Goal: Task Accomplishment & Management: Manage account settings

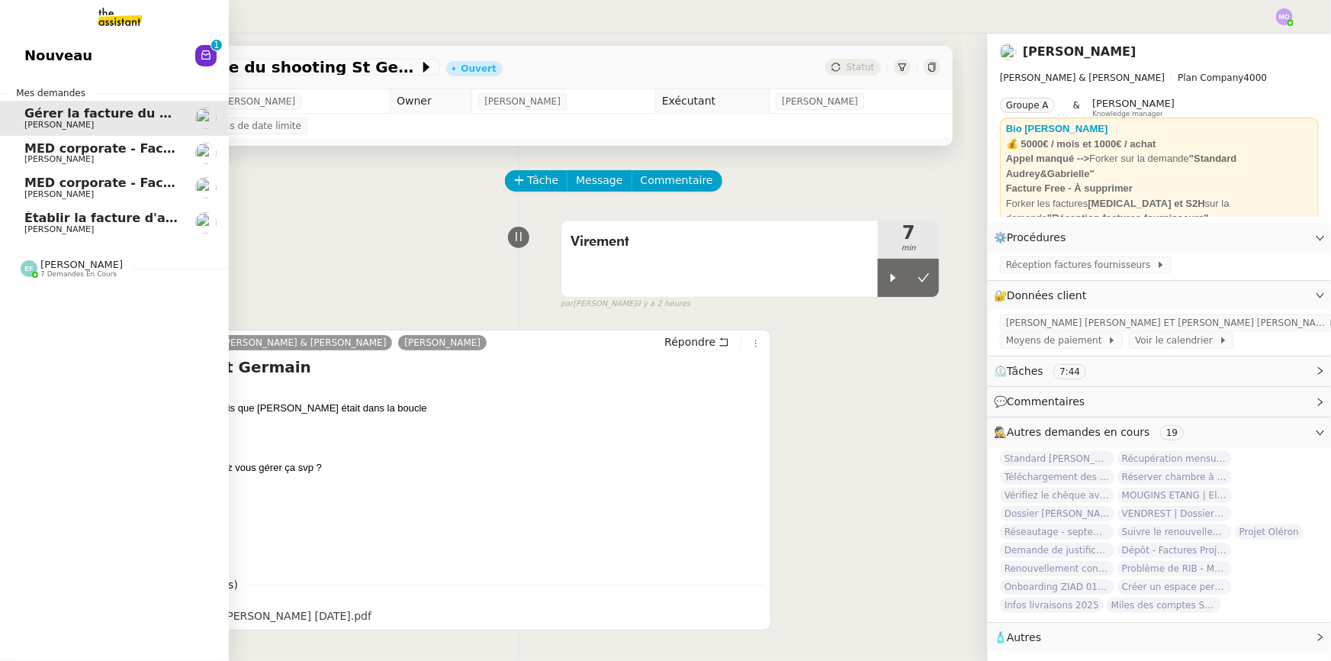
click at [113, 221] on span "Établir la facture d'août pour [PERSON_NAME]" at bounding box center [183, 218] width 318 height 14
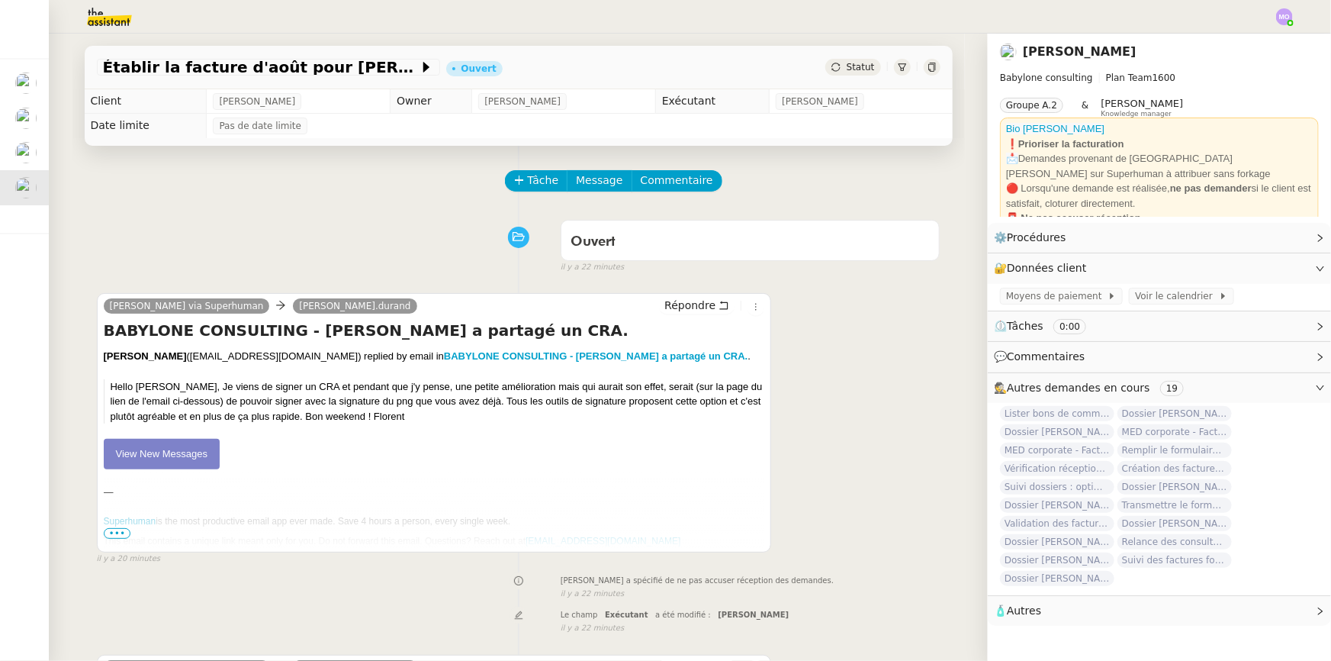
drag, startPoint x: 854, startPoint y: 68, endPoint x: 858, endPoint y: 75, distance: 7.9
click at [855, 69] on span "Statut" at bounding box center [861, 67] width 28 height 11
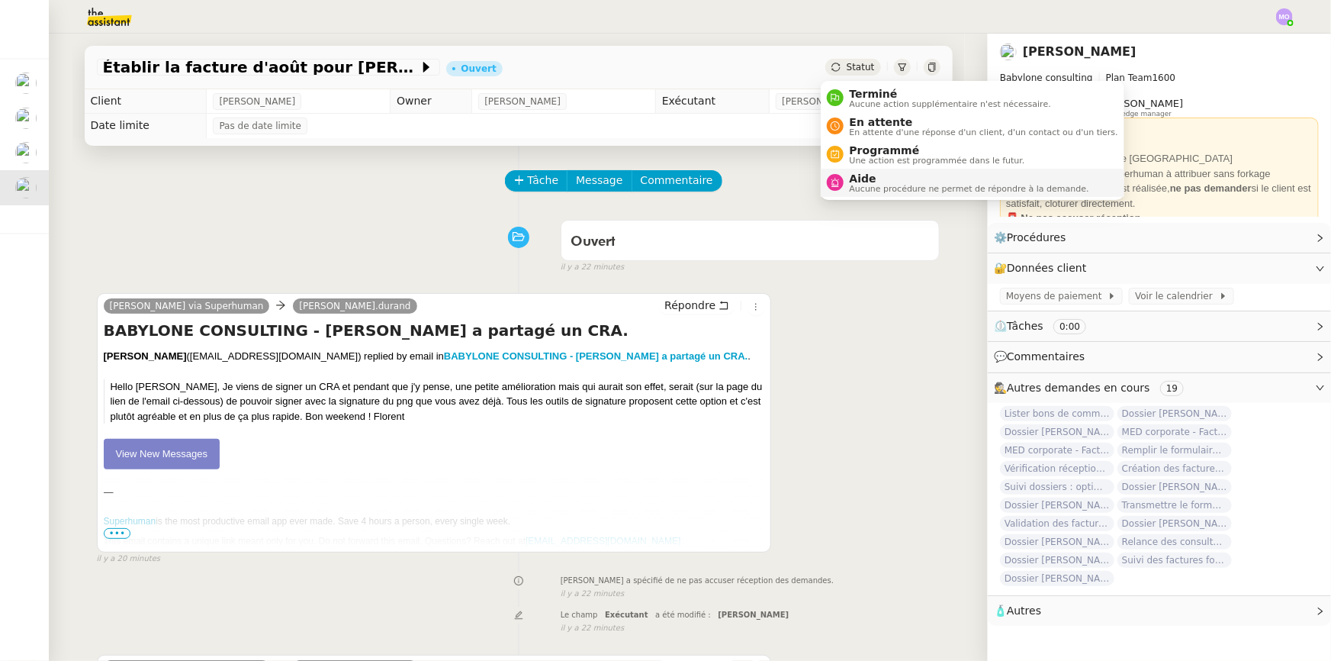
click at [876, 185] on span "Aucune procédure ne permet de répondre à la demande." at bounding box center [970, 189] width 240 height 8
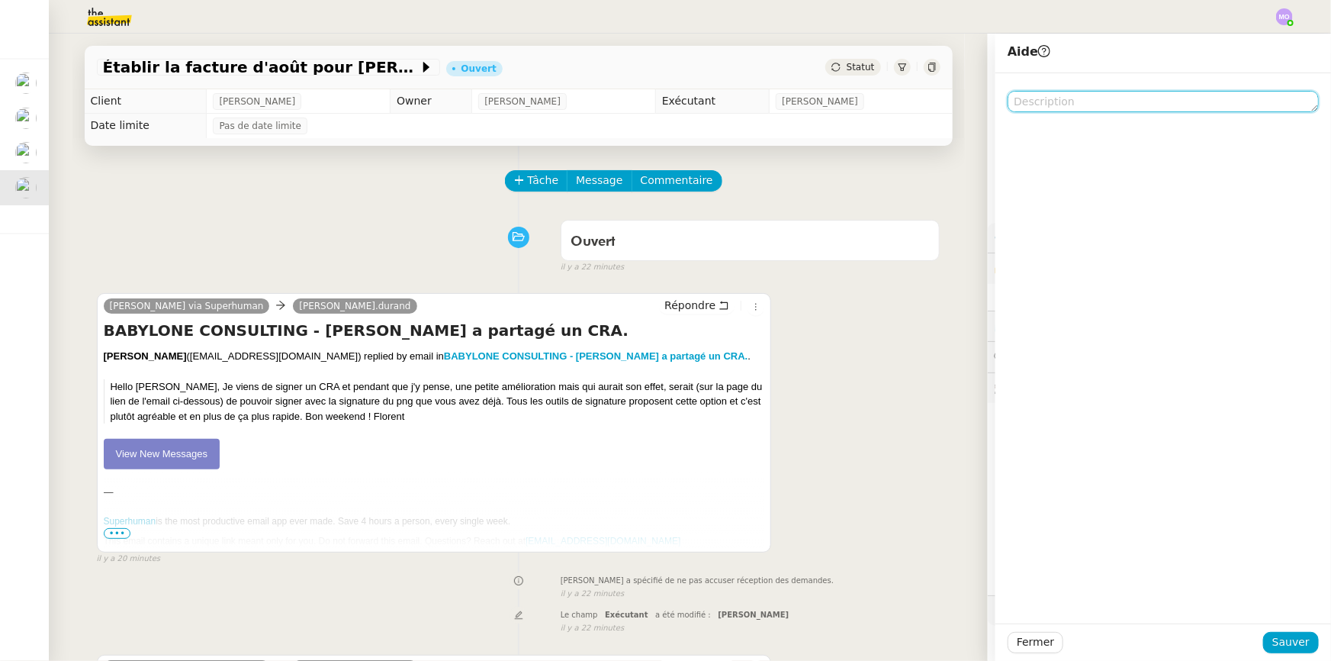
click at [1046, 103] on textarea at bounding box center [1163, 101] width 311 height 21
type textarea "Pour [PERSON_NAME]"
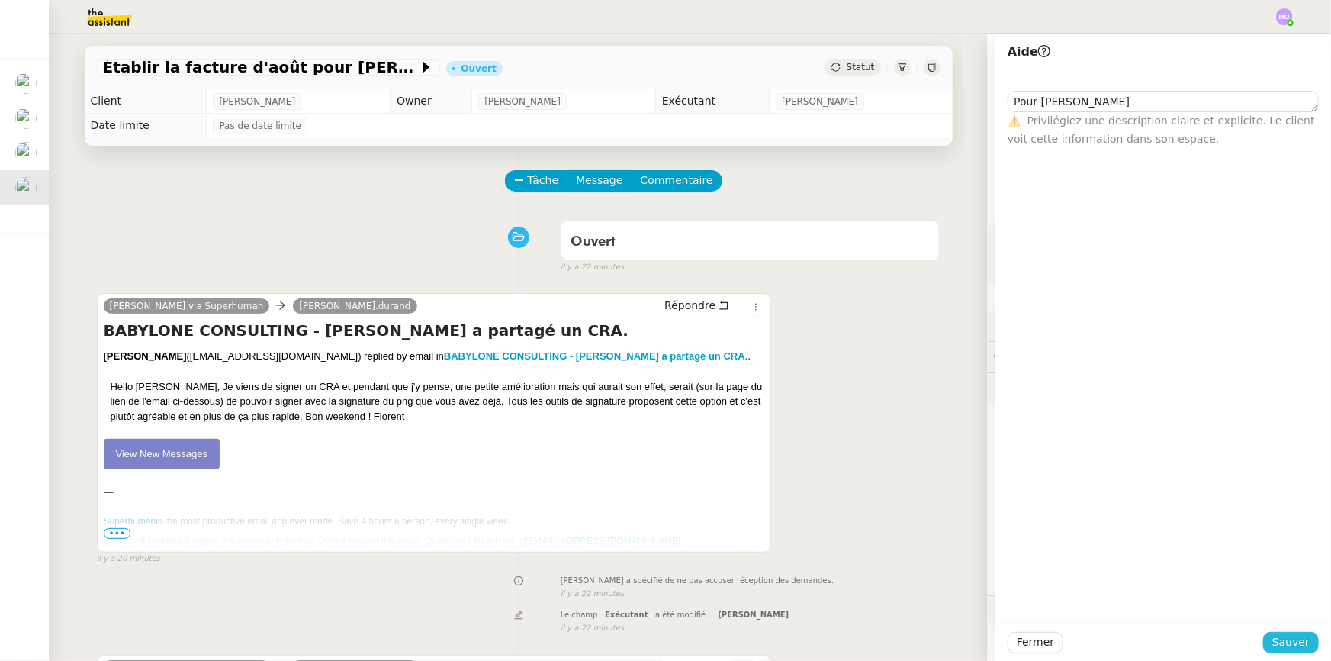
click at [1275, 641] on span "Sauver" at bounding box center [1291, 642] width 37 height 18
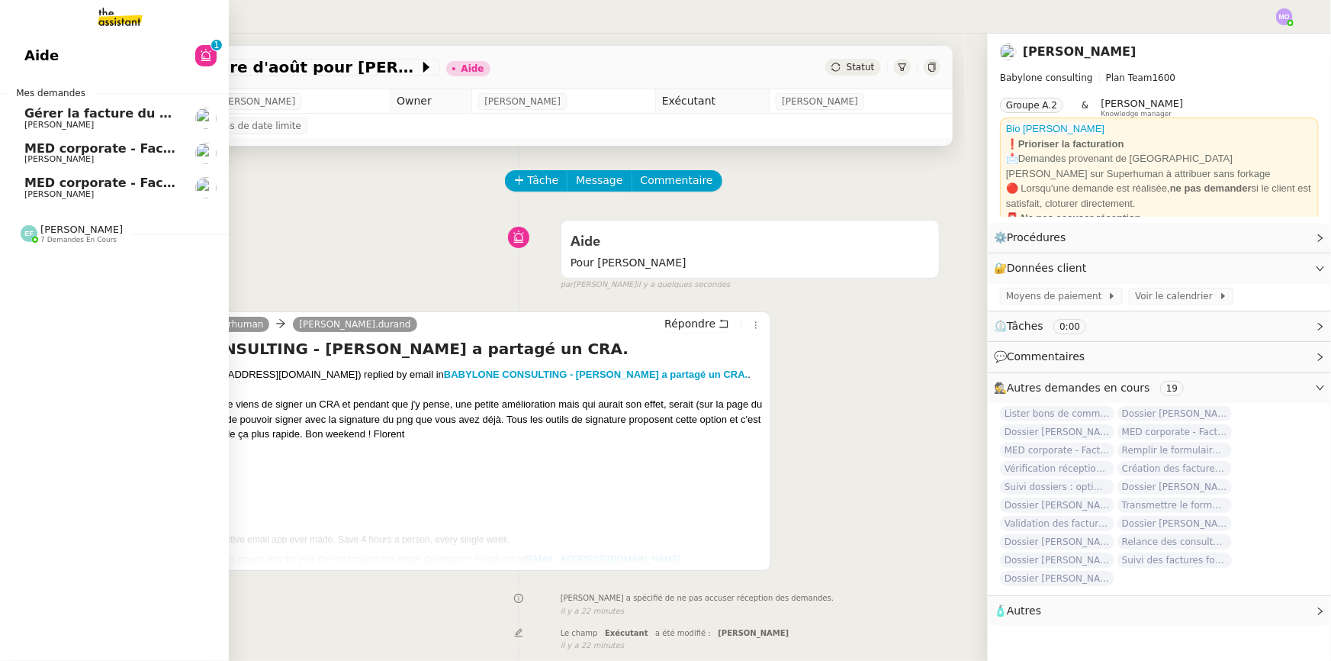
click at [137, 183] on span "MED corporate - Facture F1030" at bounding box center [131, 182] width 214 height 14
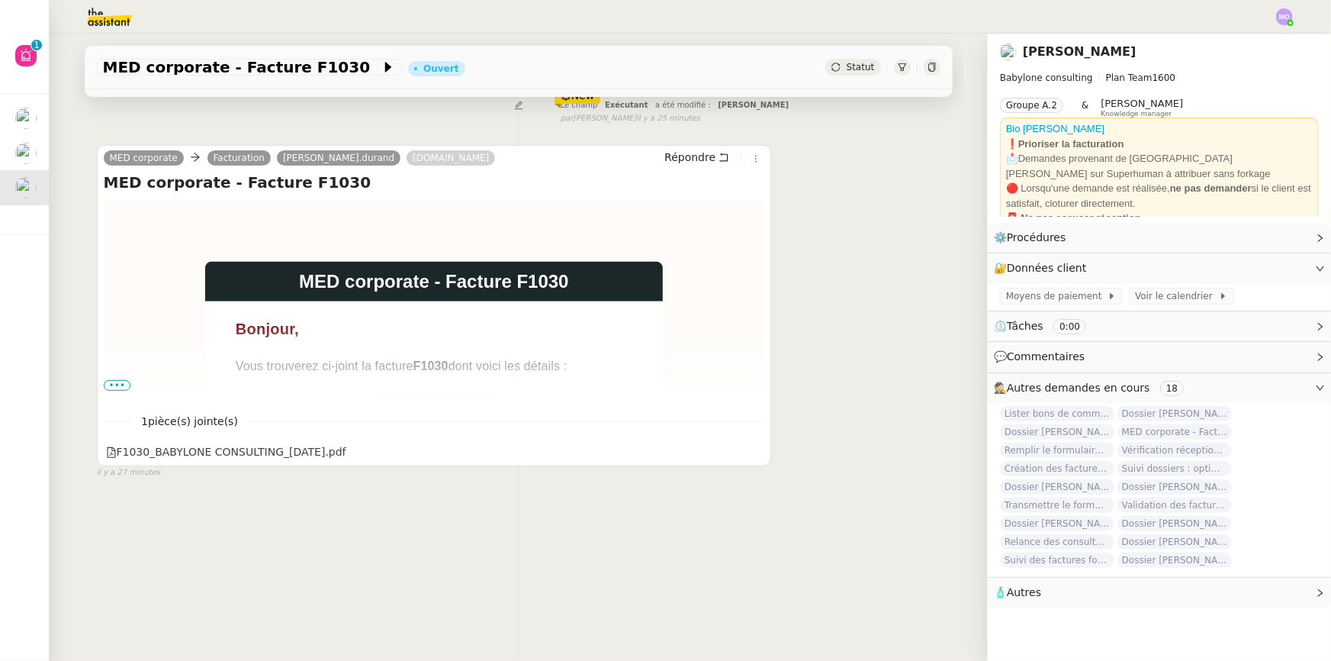
scroll to position [203, 0]
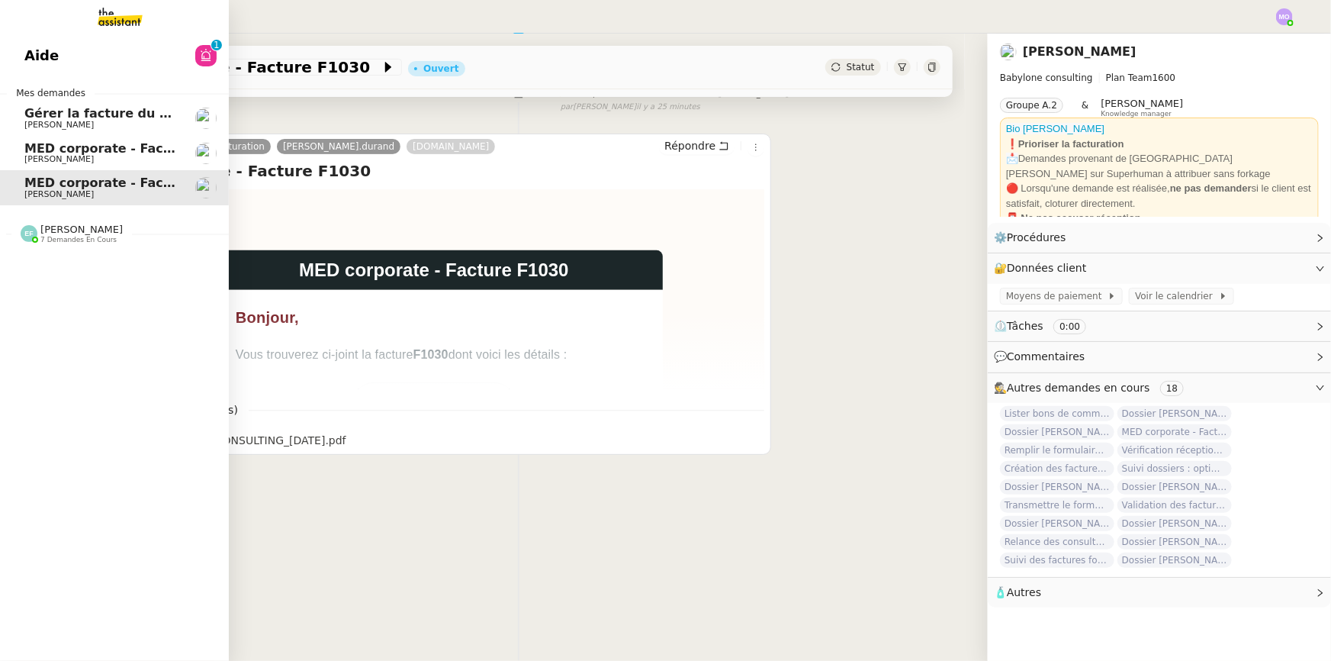
click at [108, 148] on span "MED corporate - Facture F1029" at bounding box center [131, 148] width 214 height 14
click at [105, 180] on span "MED corporate - Facture F1030" at bounding box center [131, 182] width 214 height 14
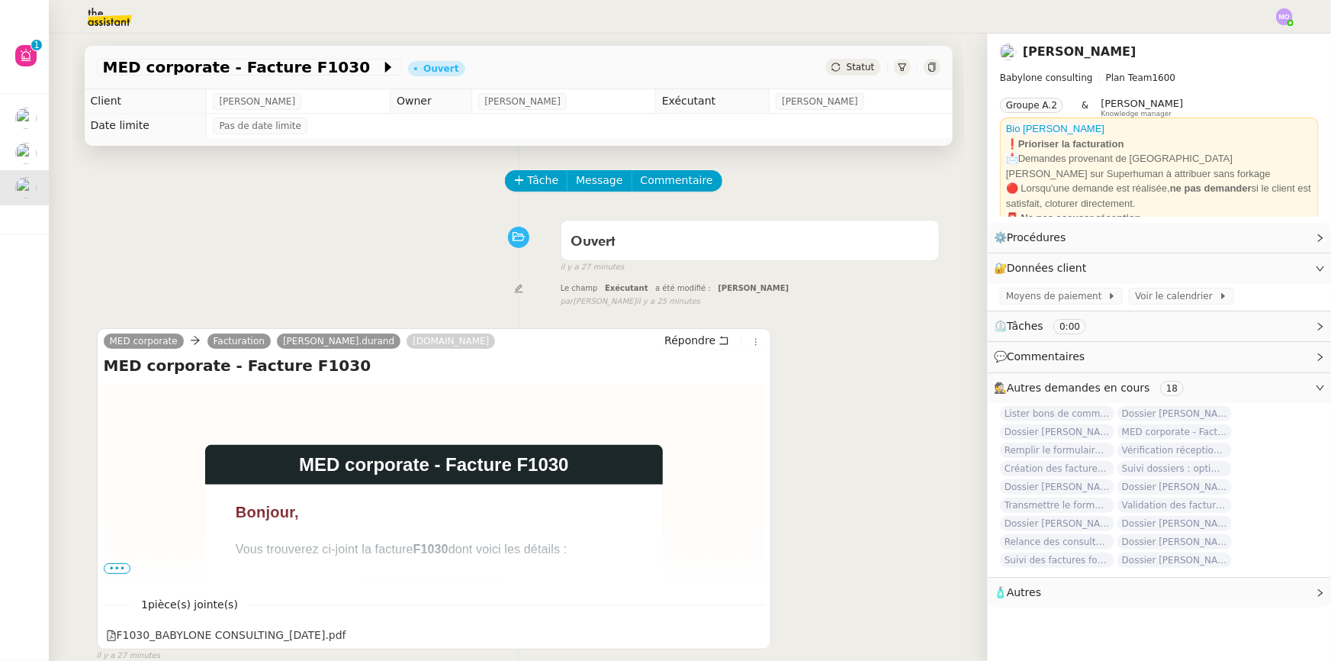
click at [864, 64] on span "Statut" at bounding box center [861, 67] width 28 height 11
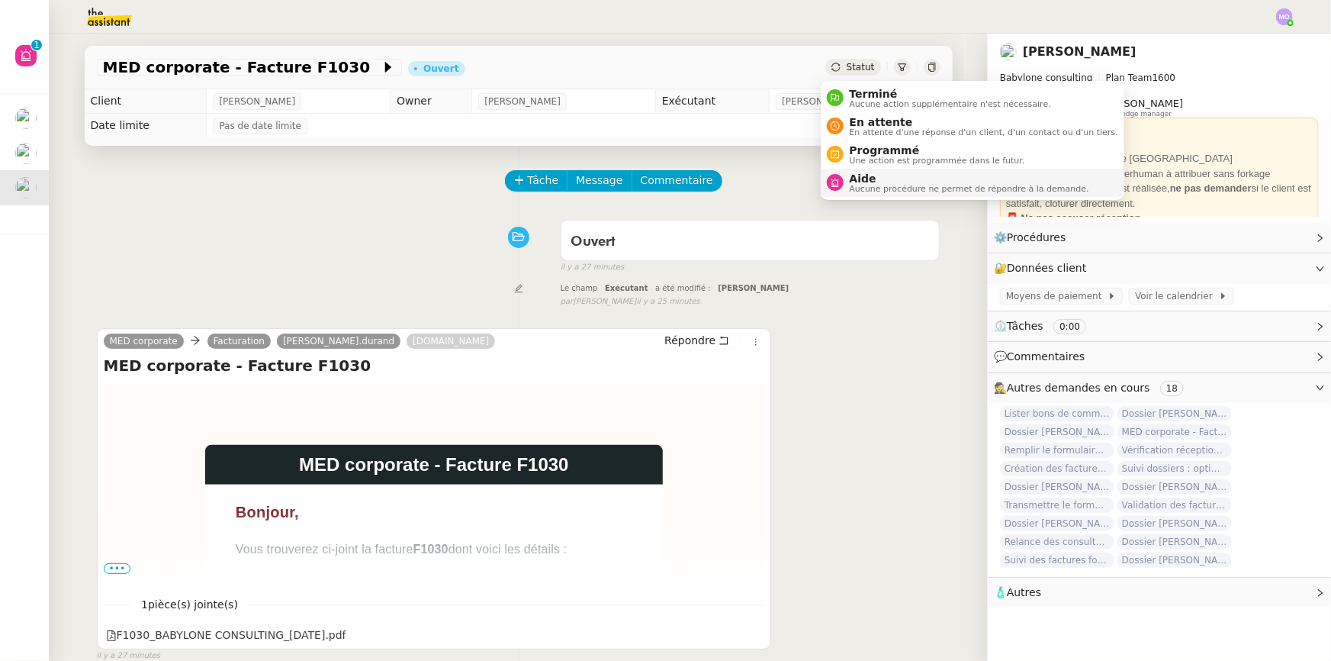
click at [861, 191] on span "Aucune procédure ne permet de répondre à la demande." at bounding box center [970, 189] width 240 height 8
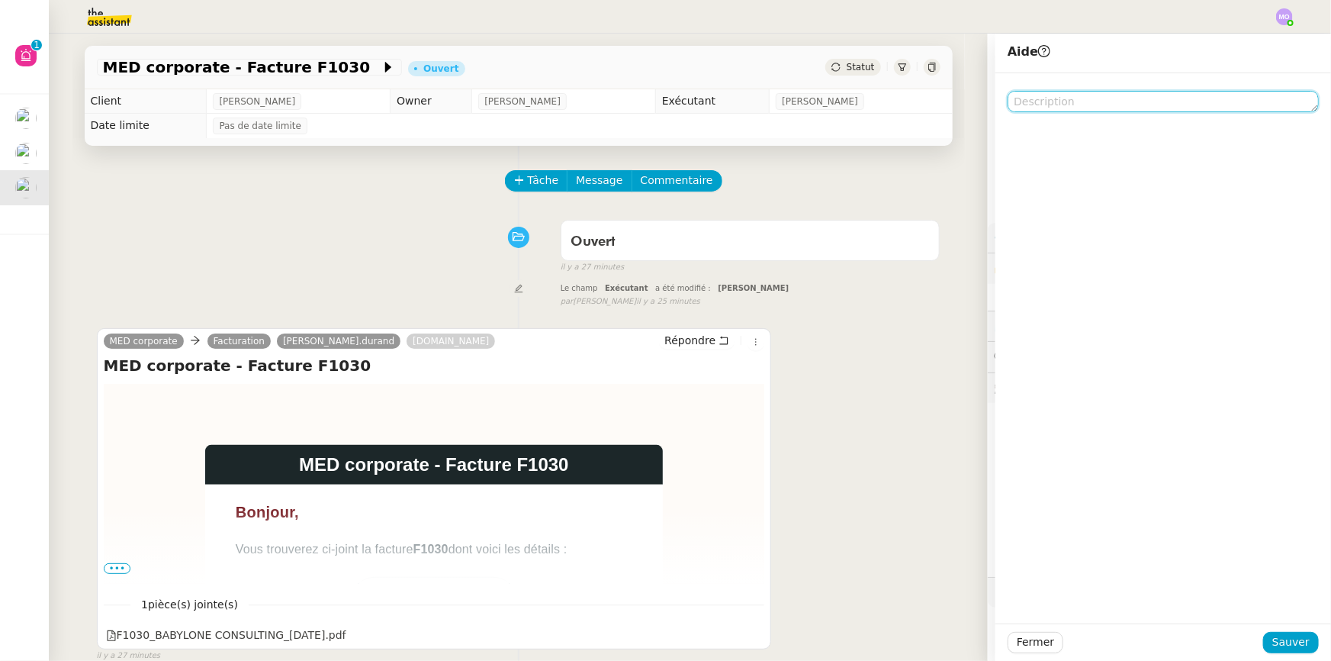
click at [1051, 105] on textarea at bounding box center [1163, 101] width 311 height 21
type textarea "Pour [PERSON_NAME]"
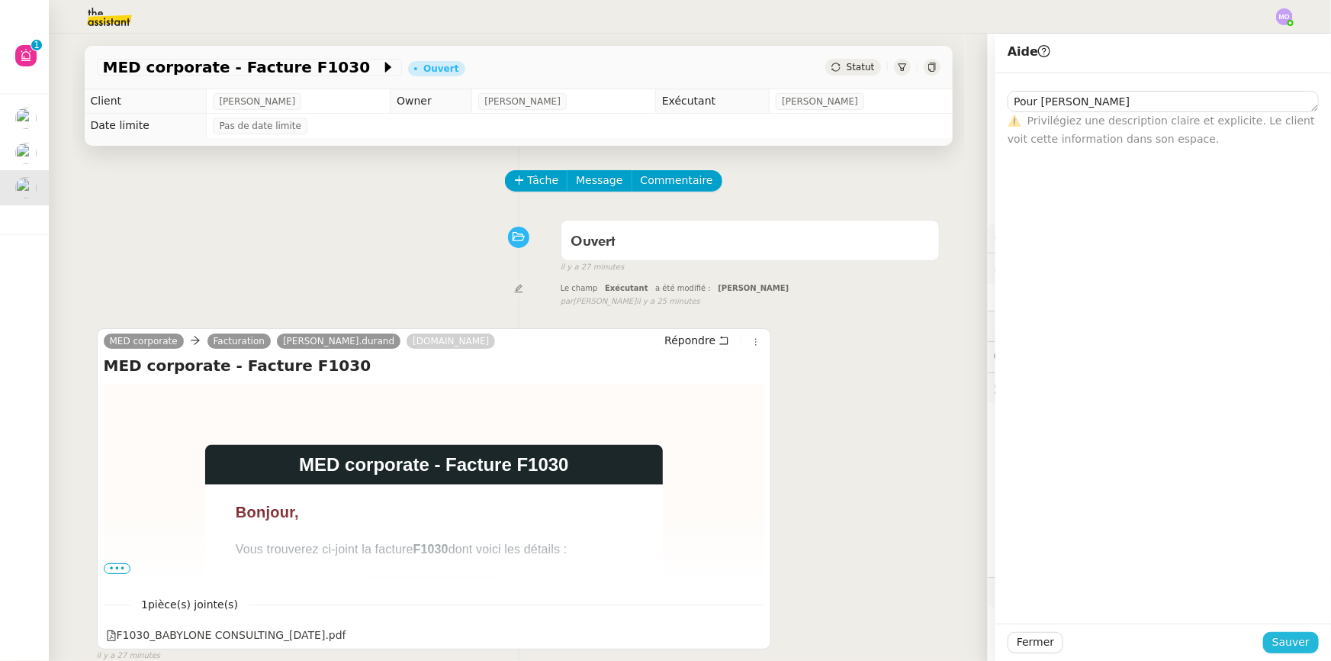
click at [1284, 641] on span "Sauver" at bounding box center [1291, 642] width 37 height 18
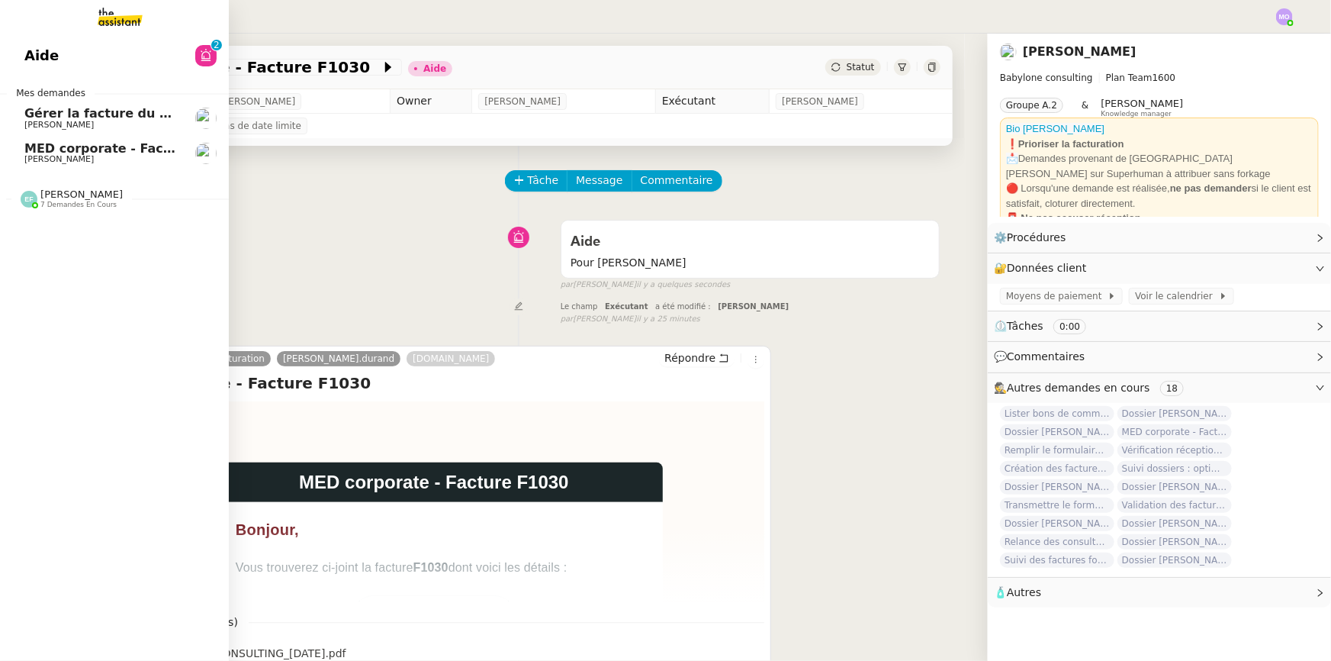
click at [119, 146] on span "MED corporate - Facture F1029" at bounding box center [131, 148] width 214 height 14
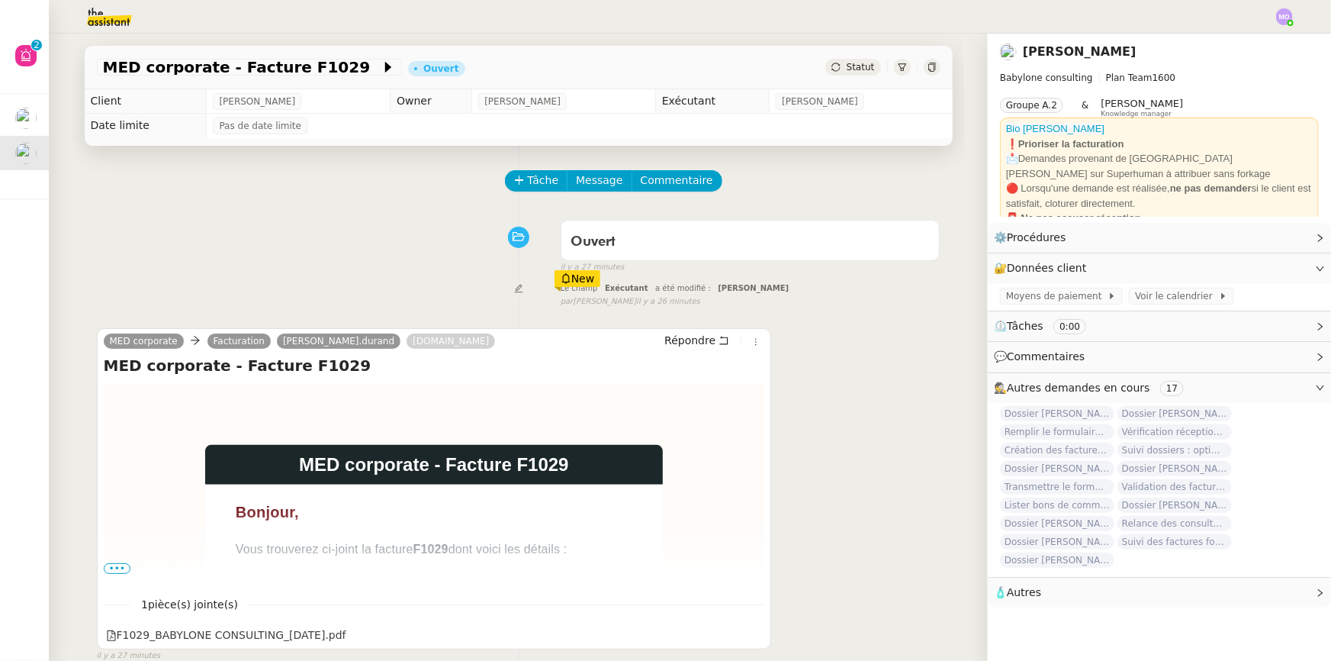
click at [854, 72] on span "Statut" at bounding box center [861, 67] width 28 height 11
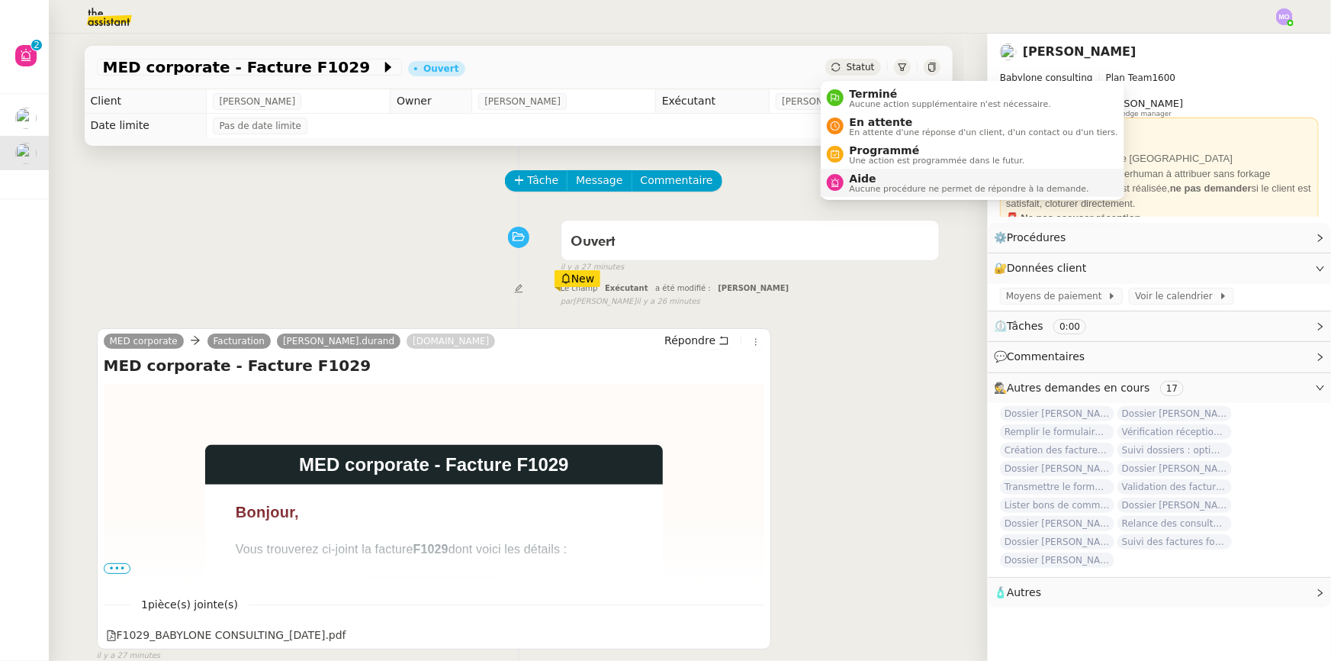
click at [873, 182] on span "Aide" at bounding box center [970, 178] width 240 height 12
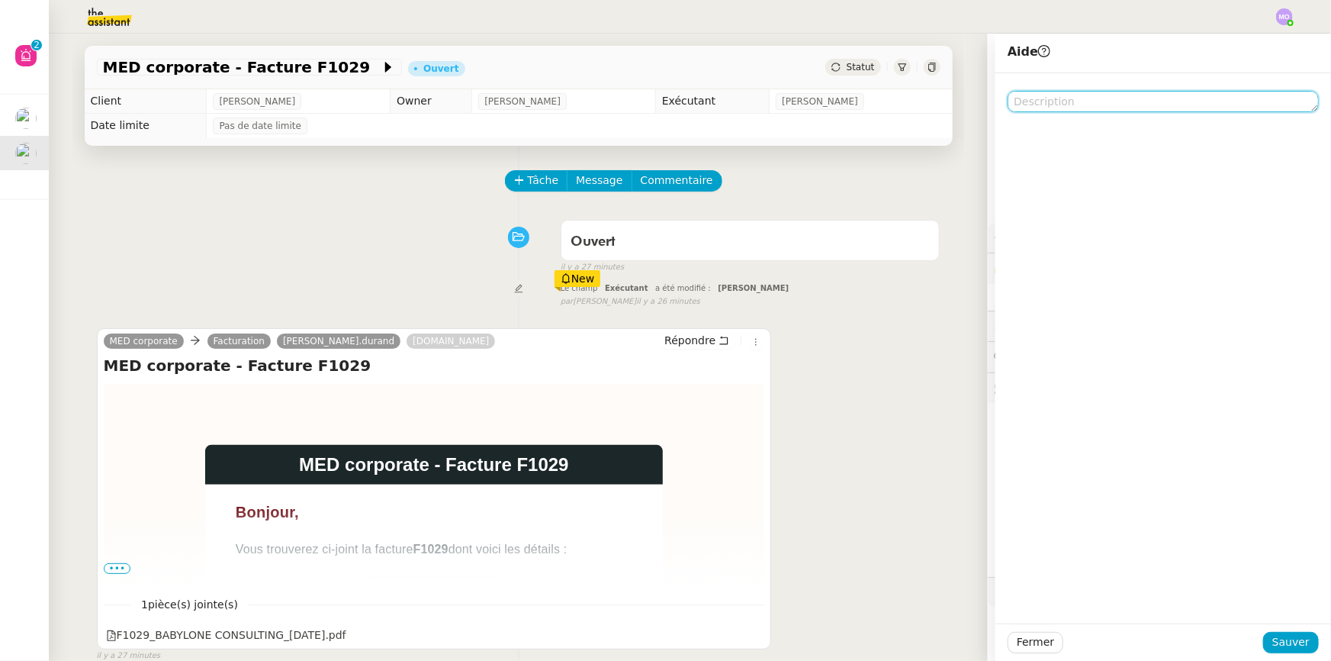
click at [1061, 103] on textarea at bounding box center [1163, 101] width 311 height 21
paste textarea "Pour [PERSON_NAME]"
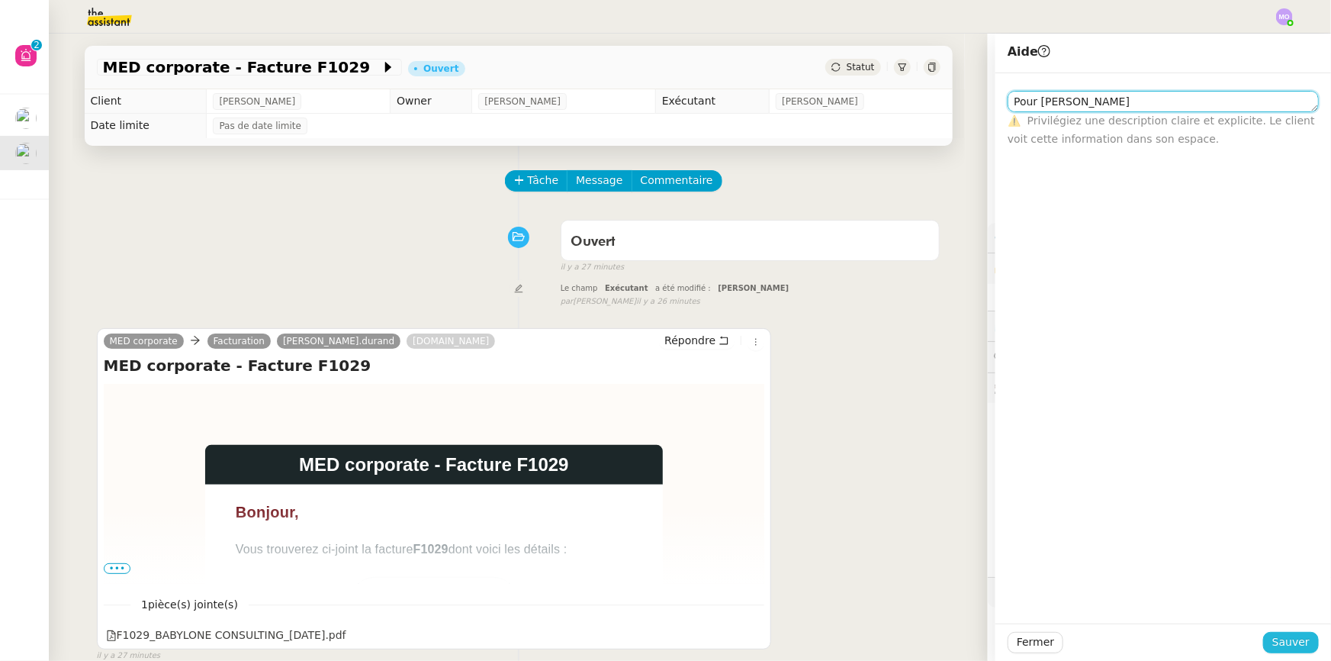
type textarea "Pour [PERSON_NAME]"
click at [1279, 641] on span "Sauver" at bounding box center [1291, 642] width 37 height 18
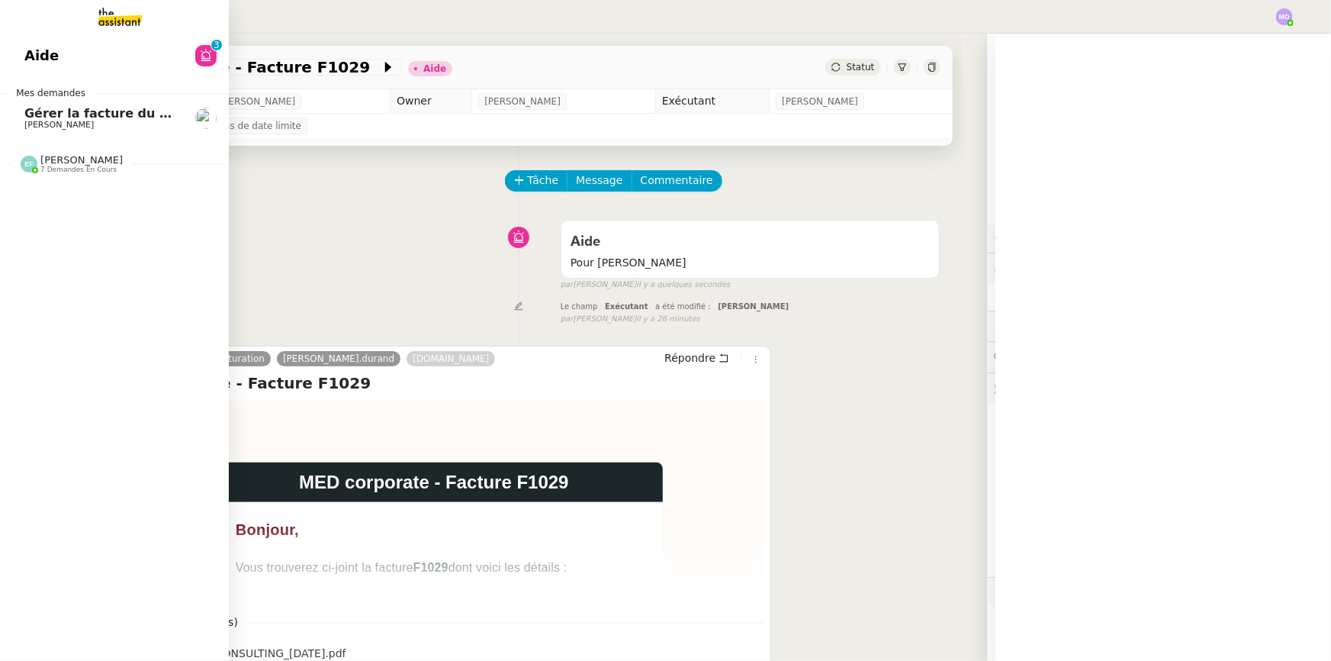
click at [127, 121] on span "[PERSON_NAME]" at bounding box center [101, 125] width 154 height 9
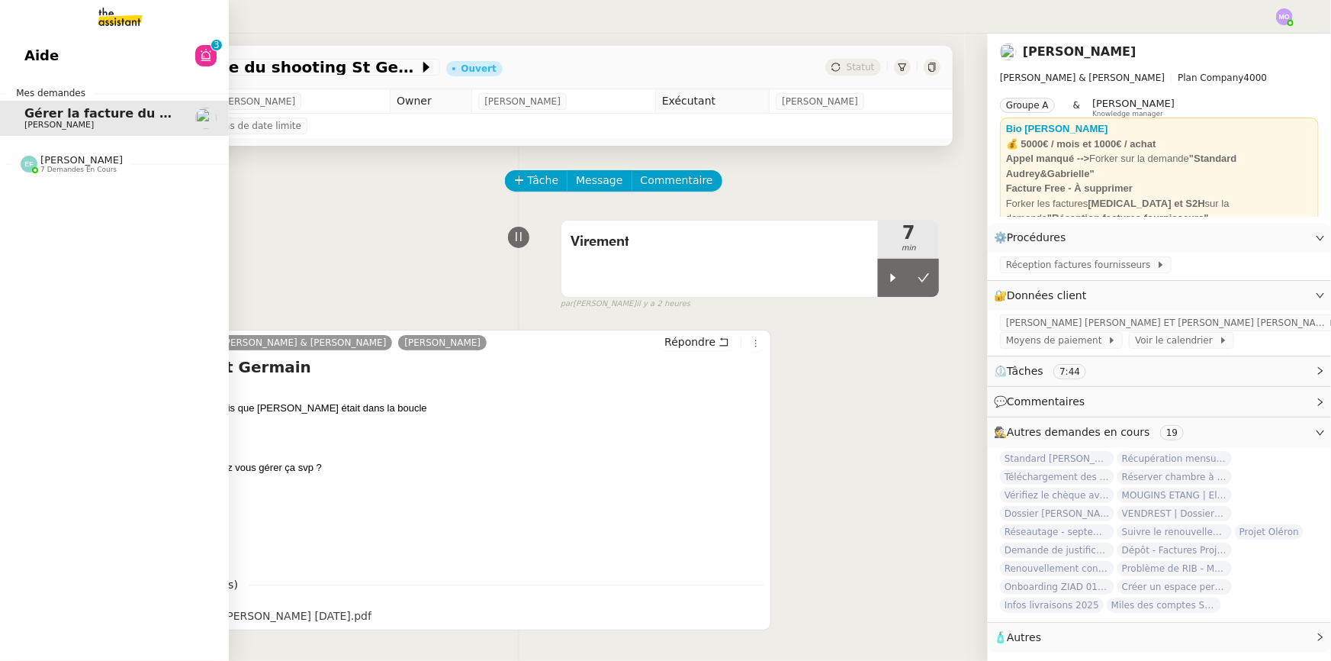
click at [69, 144] on span "[PERSON_NAME] 7 demandes en cours" at bounding box center [120, 158] width 229 height 32
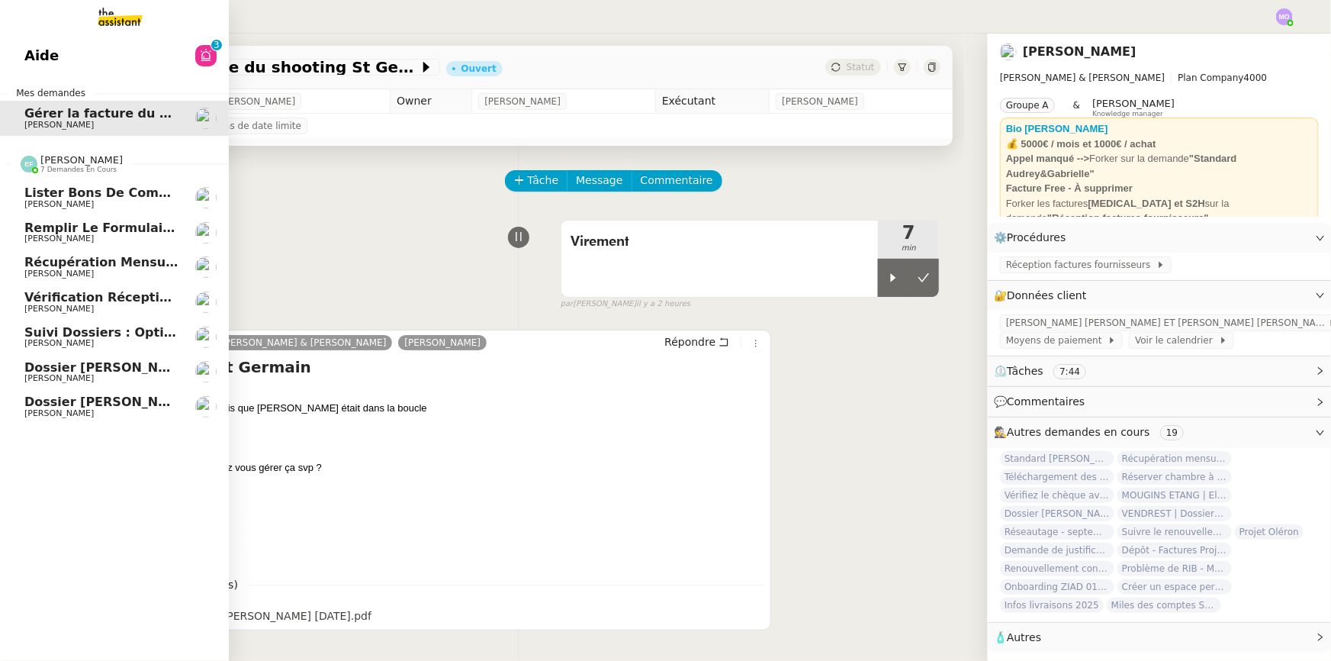
click at [62, 164] on span "[PERSON_NAME]" at bounding box center [81, 159] width 82 height 11
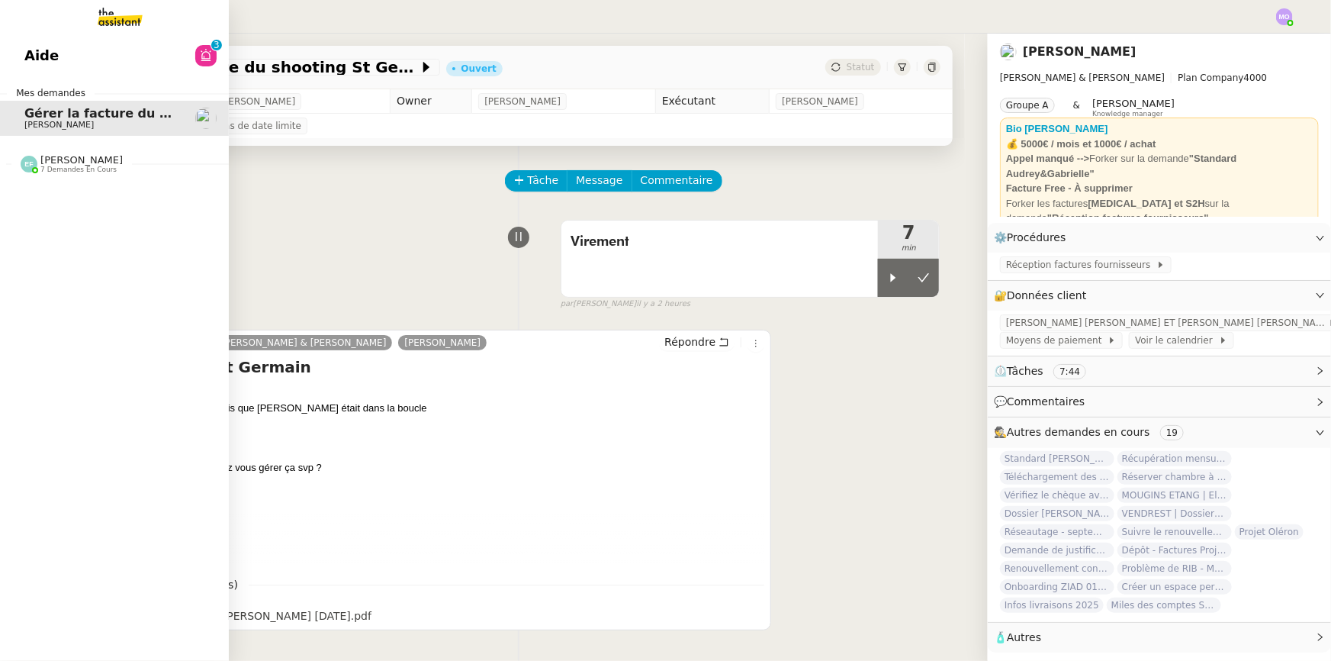
click at [66, 166] on span "7 demandes en cours" at bounding box center [78, 170] width 76 height 8
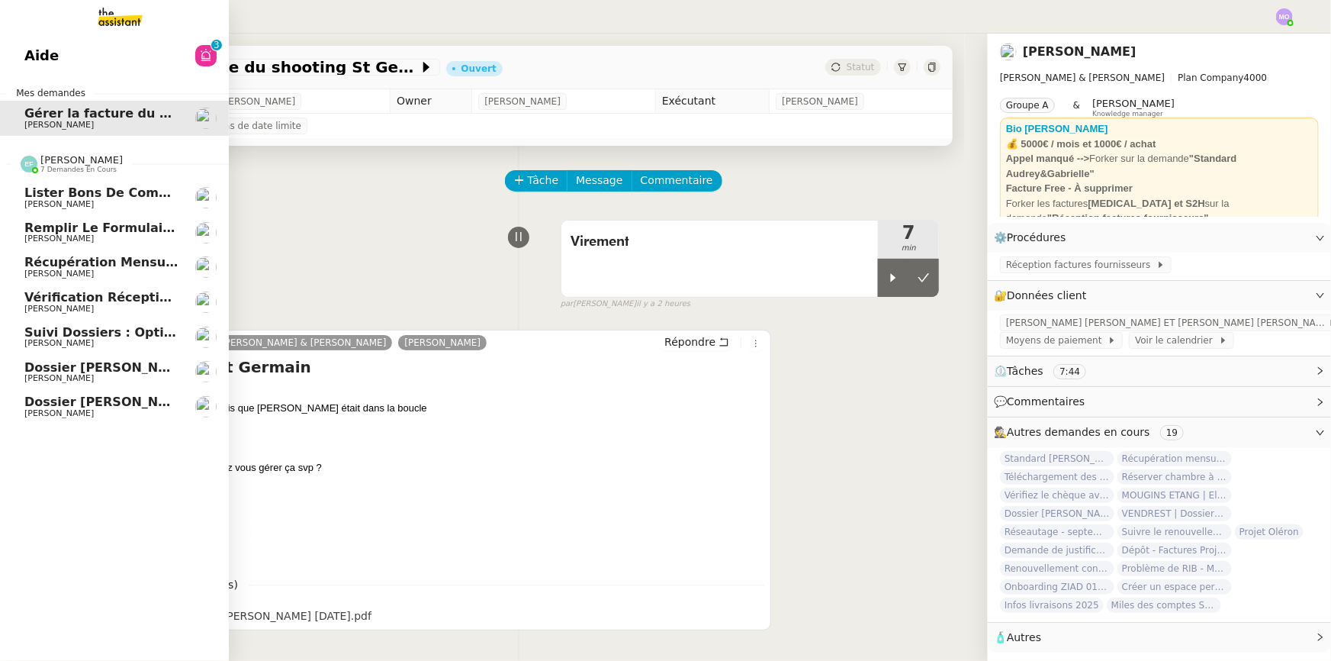
click at [97, 268] on span "Récupération mensuelle des relevés bancaires SARL [PERSON_NAME] ET [PERSON_NAME]" at bounding box center [335, 262] width 622 height 14
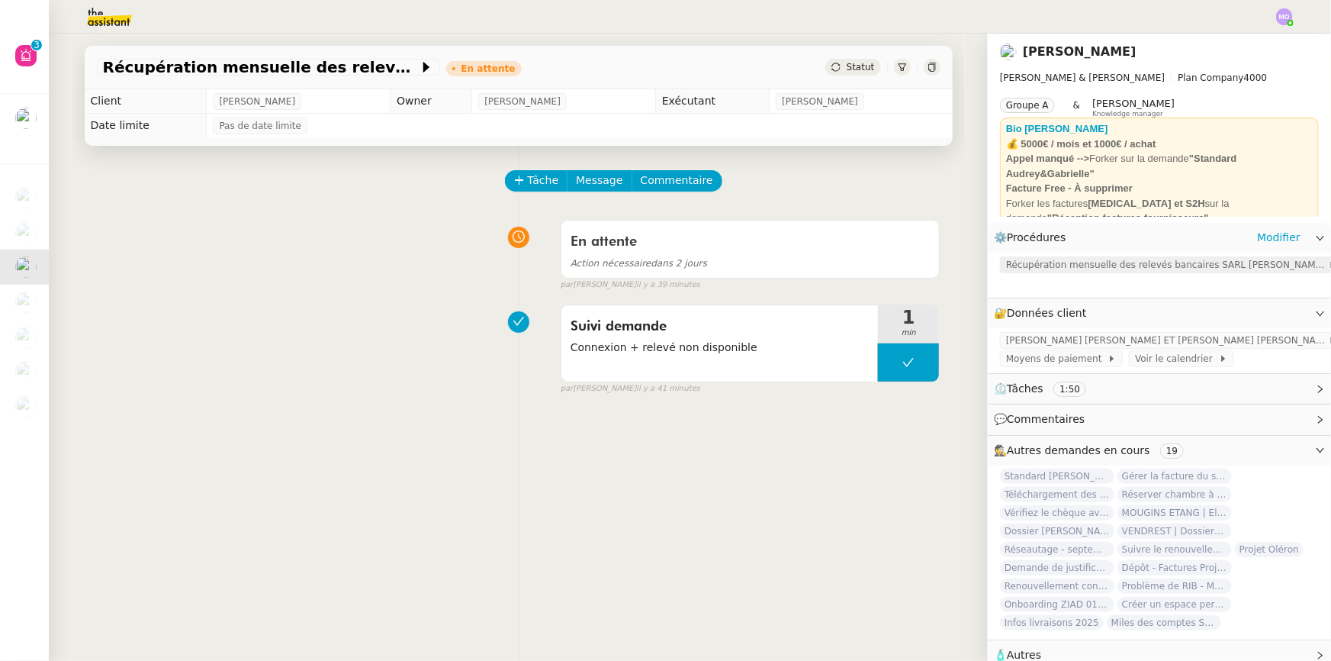
click at [1035, 272] on span "Récupération mensuelle des relevés bancaires SARL [PERSON_NAME] ET [PERSON_NAME]" at bounding box center [1167, 264] width 322 height 15
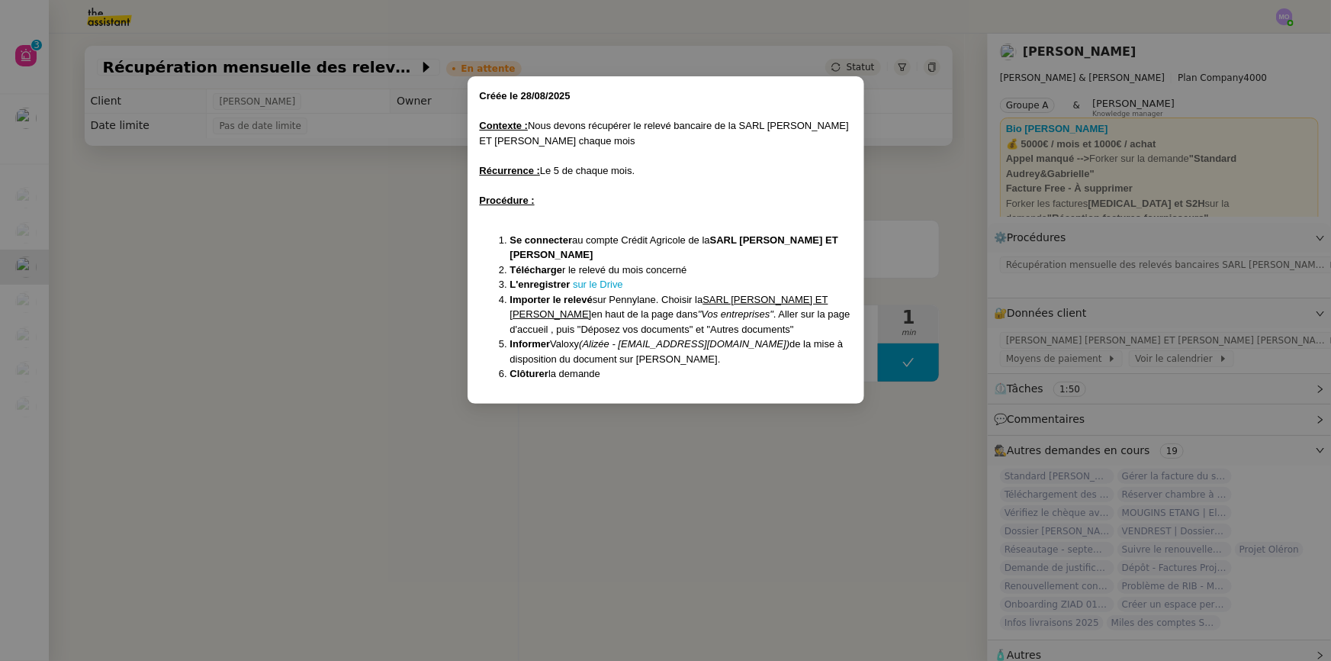
click at [322, 298] on nz-modal-container "﻿Créée le [DATE] Contexte : Nous devons récupérer le relevé bancaire de la SARL…" at bounding box center [665, 330] width 1331 height 661
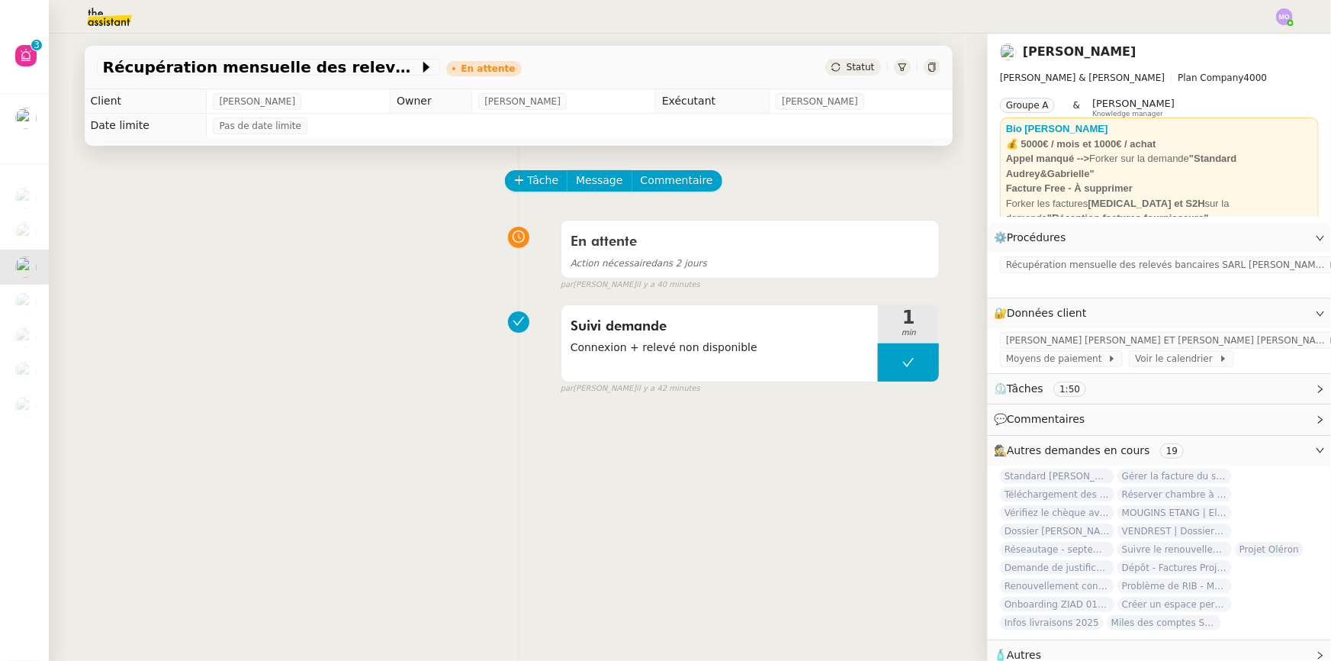
click at [131, 384] on div "[PERSON_NAME] demande Connexion + relevé non disponible 1 min false par [PERSON…" at bounding box center [519, 347] width 844 height 98
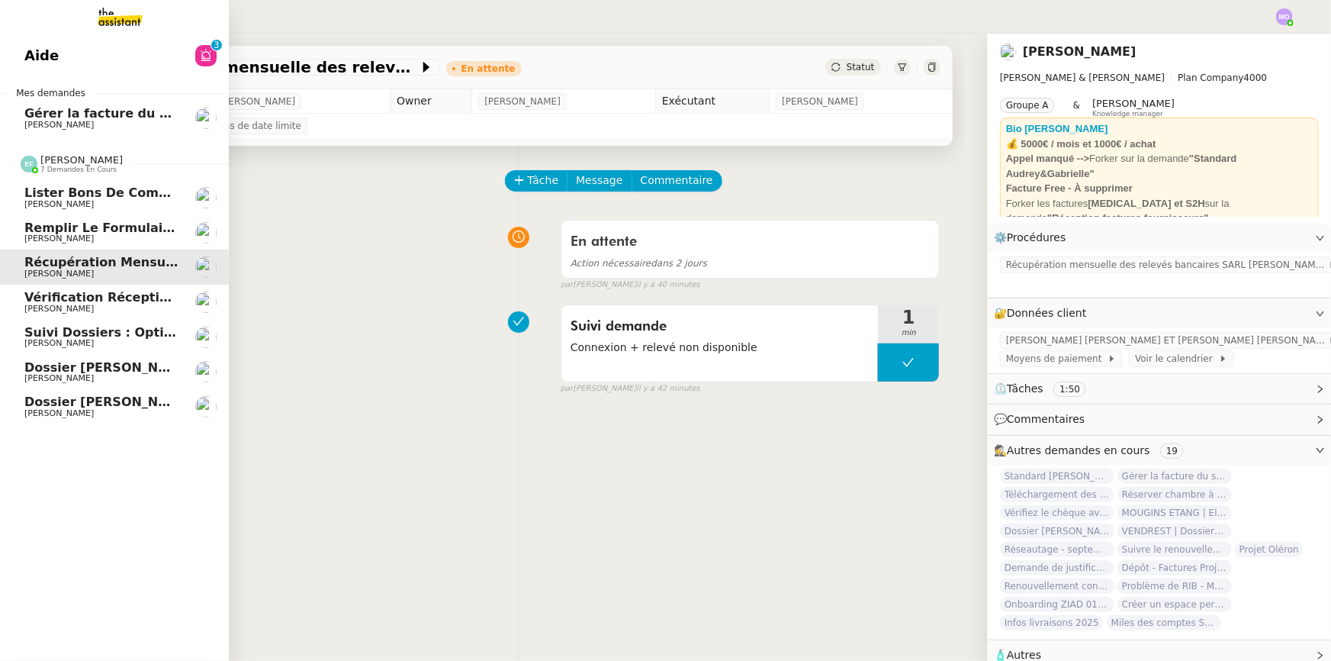
click at [144, 198] on span "Lister bons de commande manquants à [PERSON_NAME]" at bounding box center [220, 192] width 393 height 14
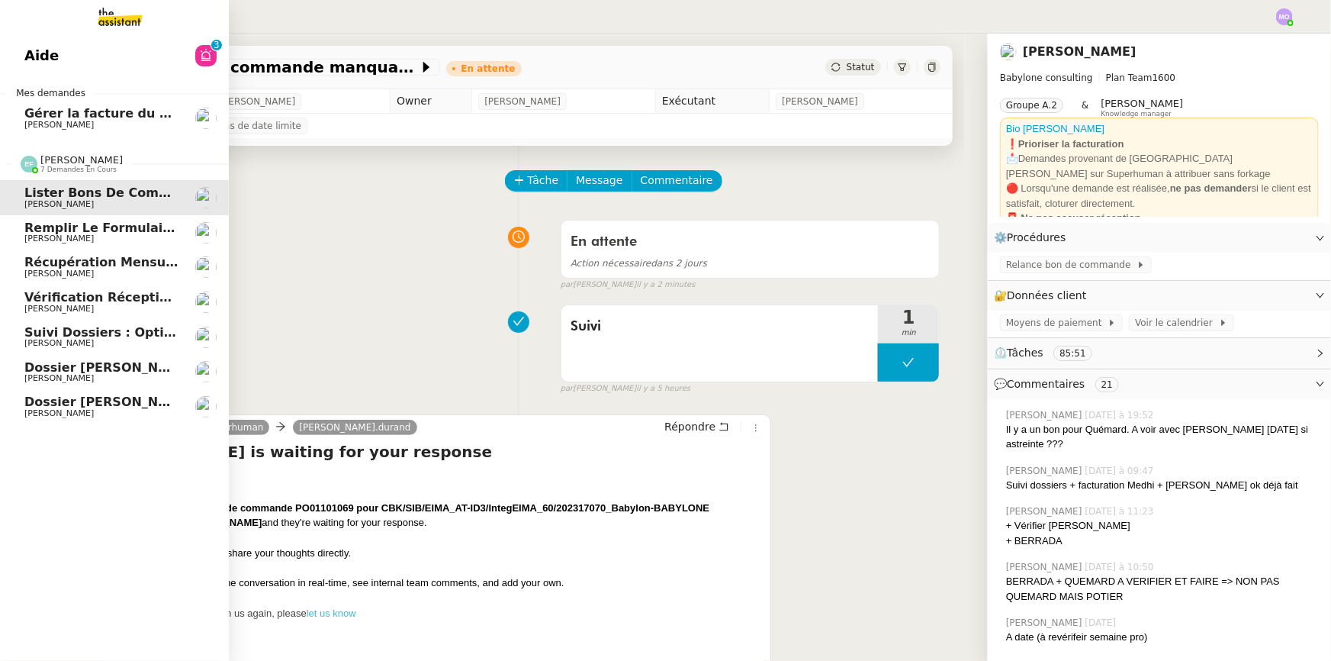
click at [145, 229] on span "Remplir le formulaire de participation" at bounding box center [158, 227] width 268 height 14
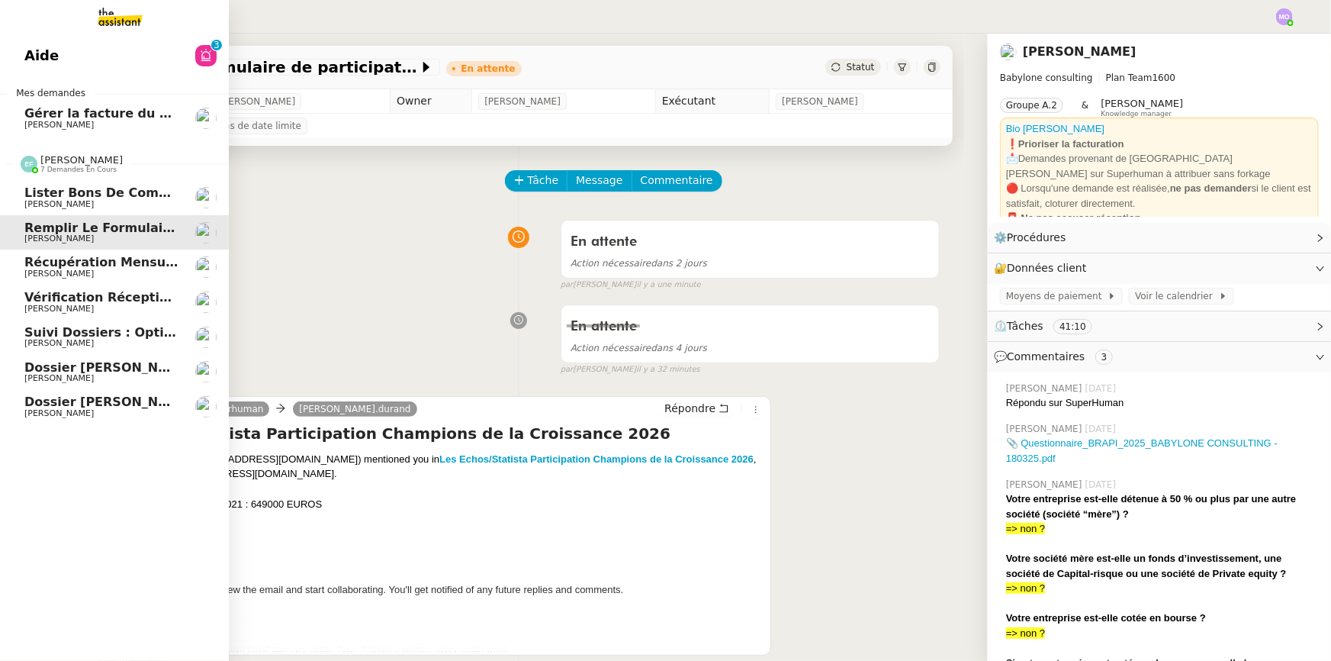
click at [143, 265] on span "Récupération mensuelle des relevés bancaires SARL [PERSON_NAME] ET [PERSON_NAME]" at bounding box center [335, 262] width 622 height 14
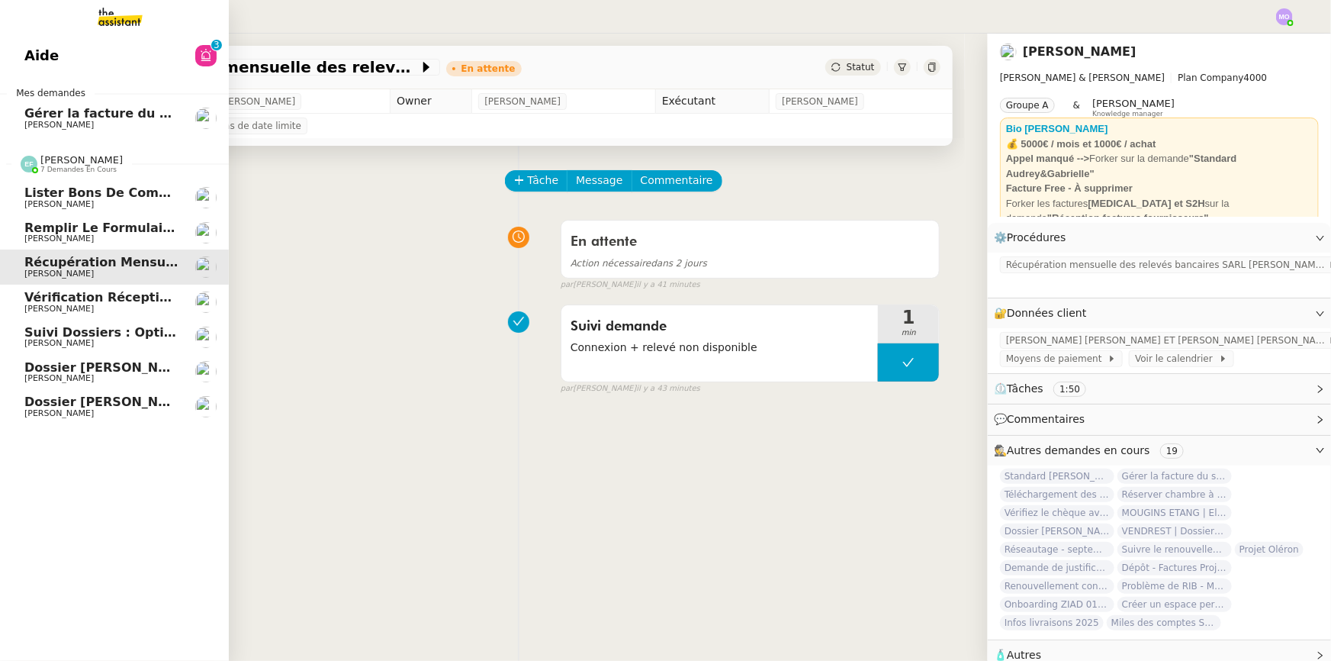
click at [145, 300] on span "Vérification réception factures consultants - septembre 2025" at bounding box center [239, 297] width 430 height 14
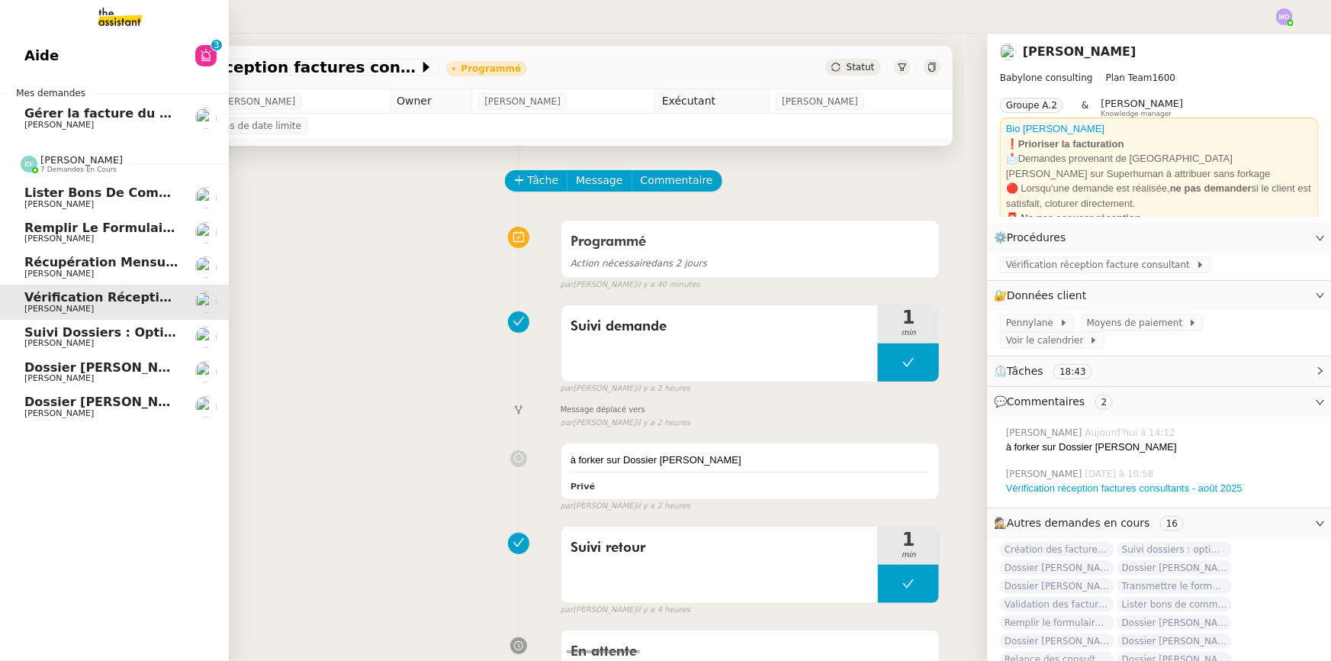
click at [145, 325] on span "Suivi dossiers : optimisation Notion / [PERSON_NAME]" at bounding box center [211, 332] width 375 height 14
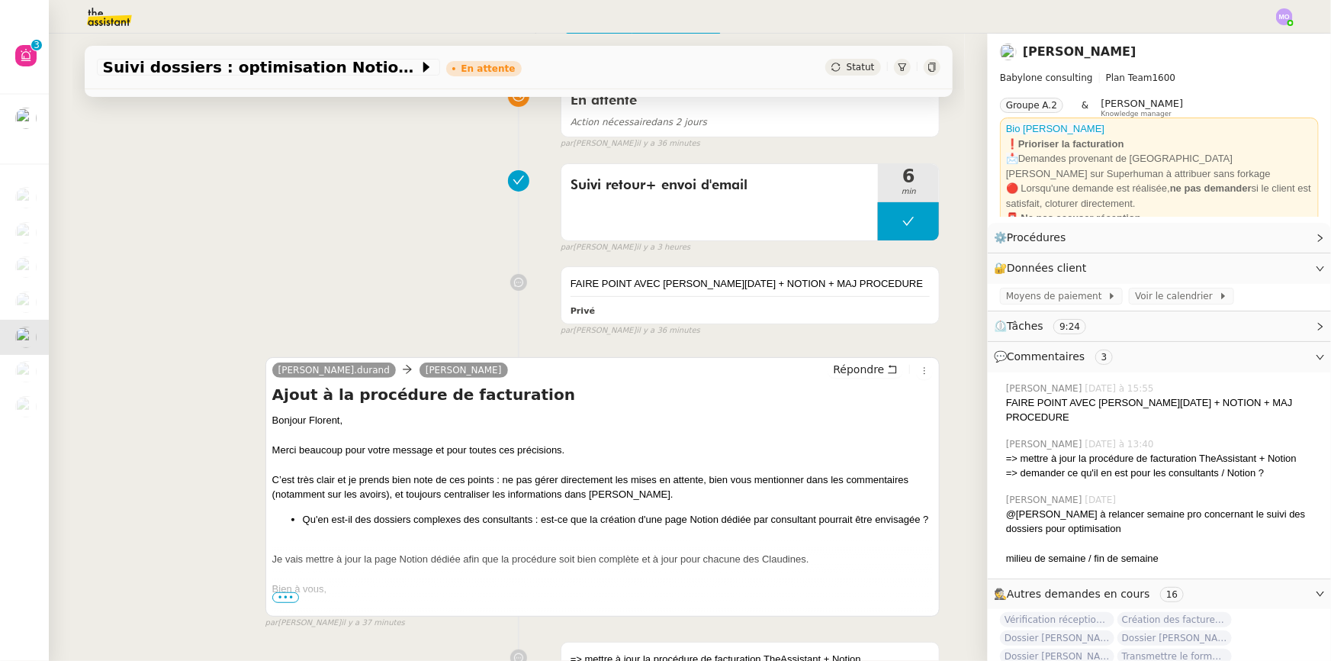
scroll to position [277, 0]
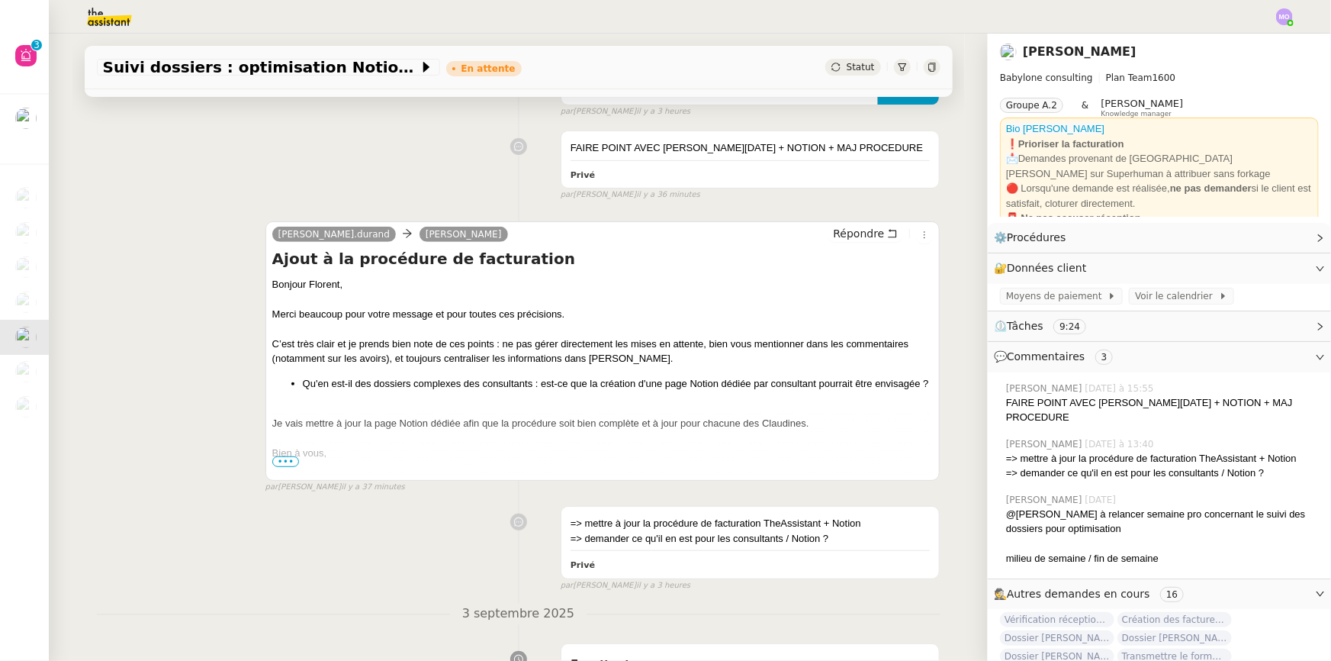
click at [284, 458] on span "•••" at bounding box center [285, 461] width 27 height 11
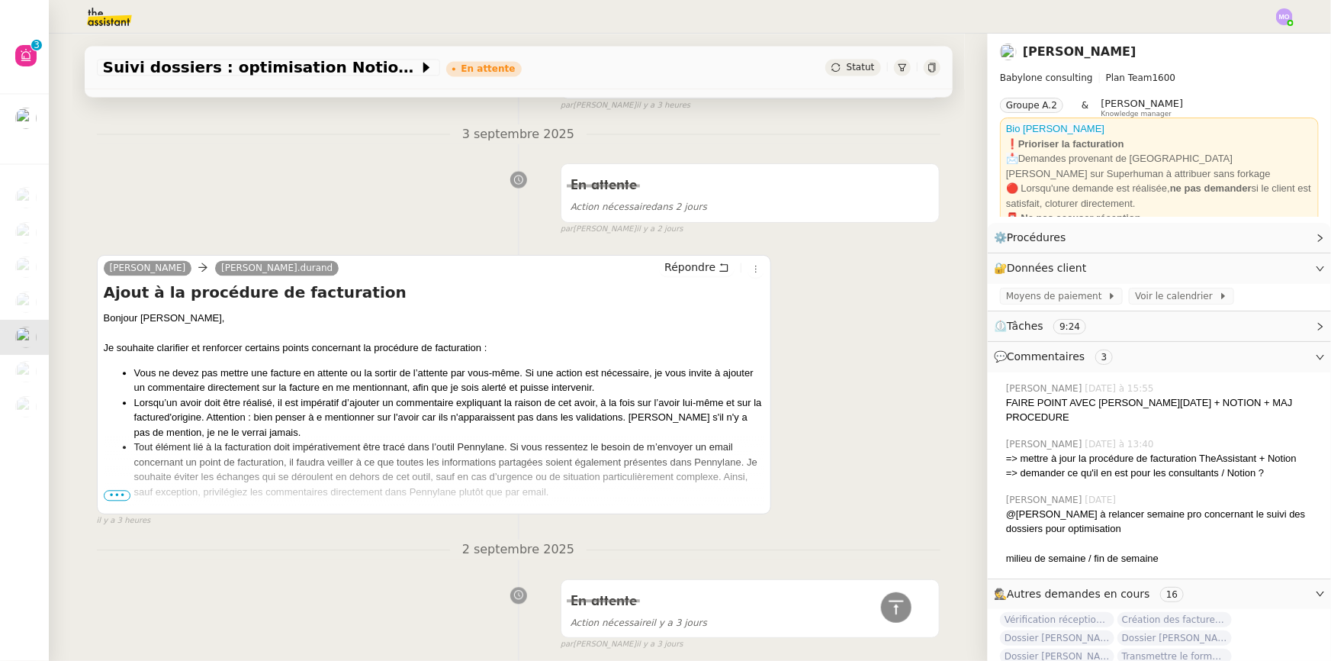
scroll to position [1664, 0]
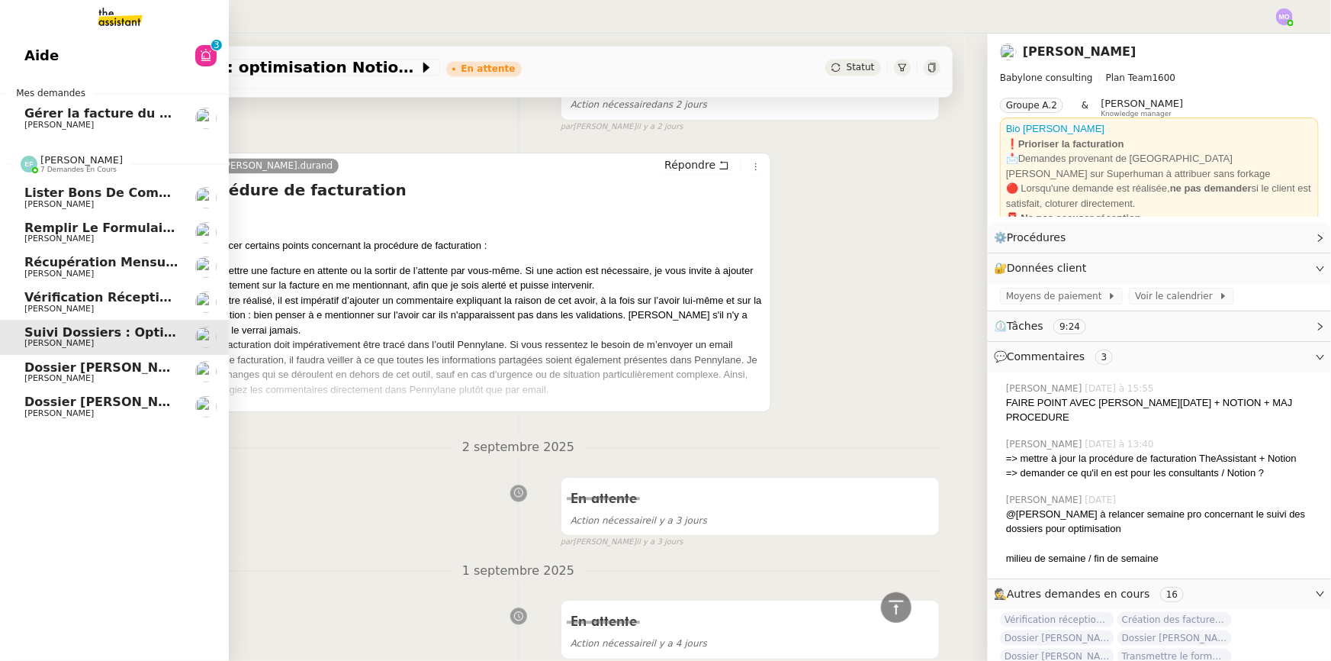
click at [120, 378] on span "[PERSON_NAME]" at bounding box center [101, 378] width 154 height 9
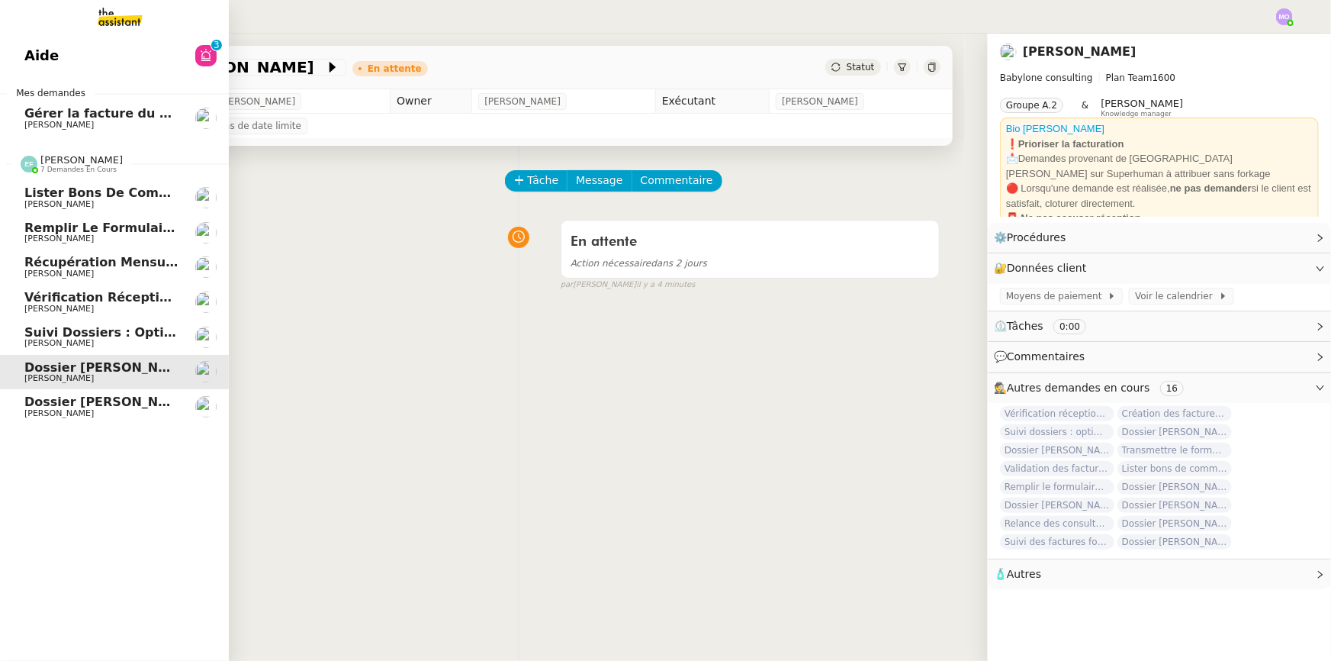
click at [108, 393] on link "Dossier [PERSON_NAME] [PERSON_NAME]" at bounding box center [114, 406] width 229 height 35
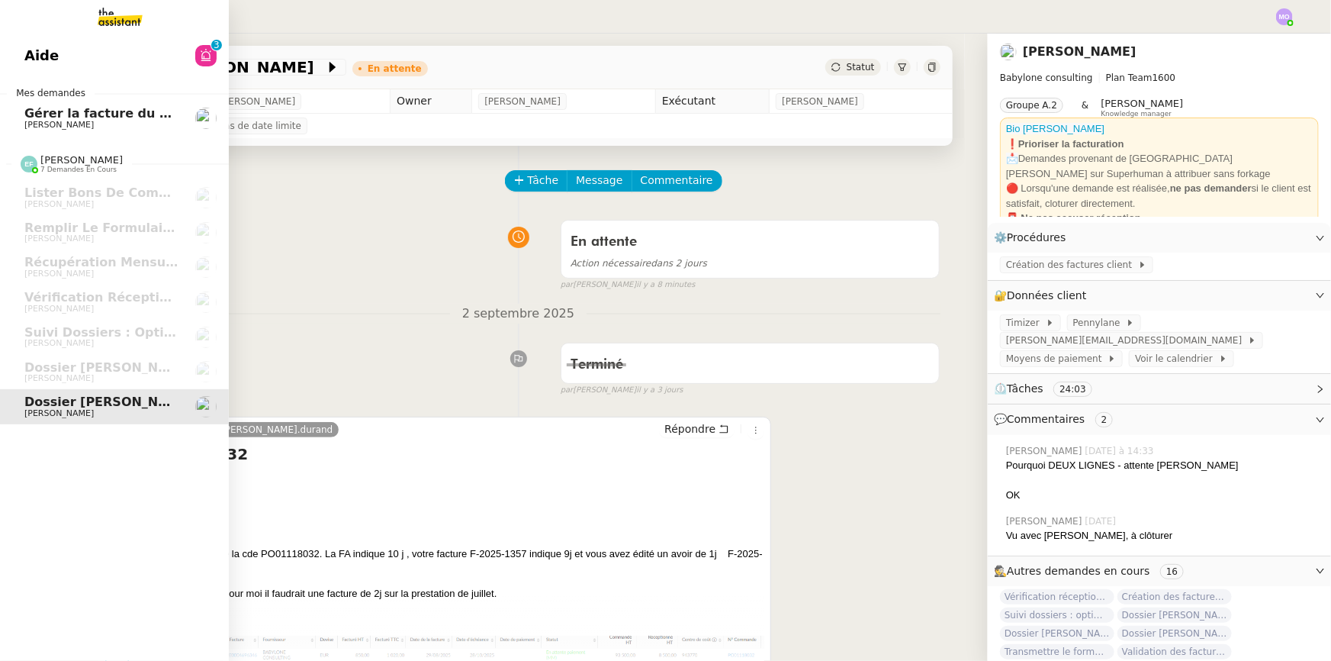
click at [97, 118] on span "Gérer la facture du shooting St Germain" at bounding box center [162, 113] width 276 height 14
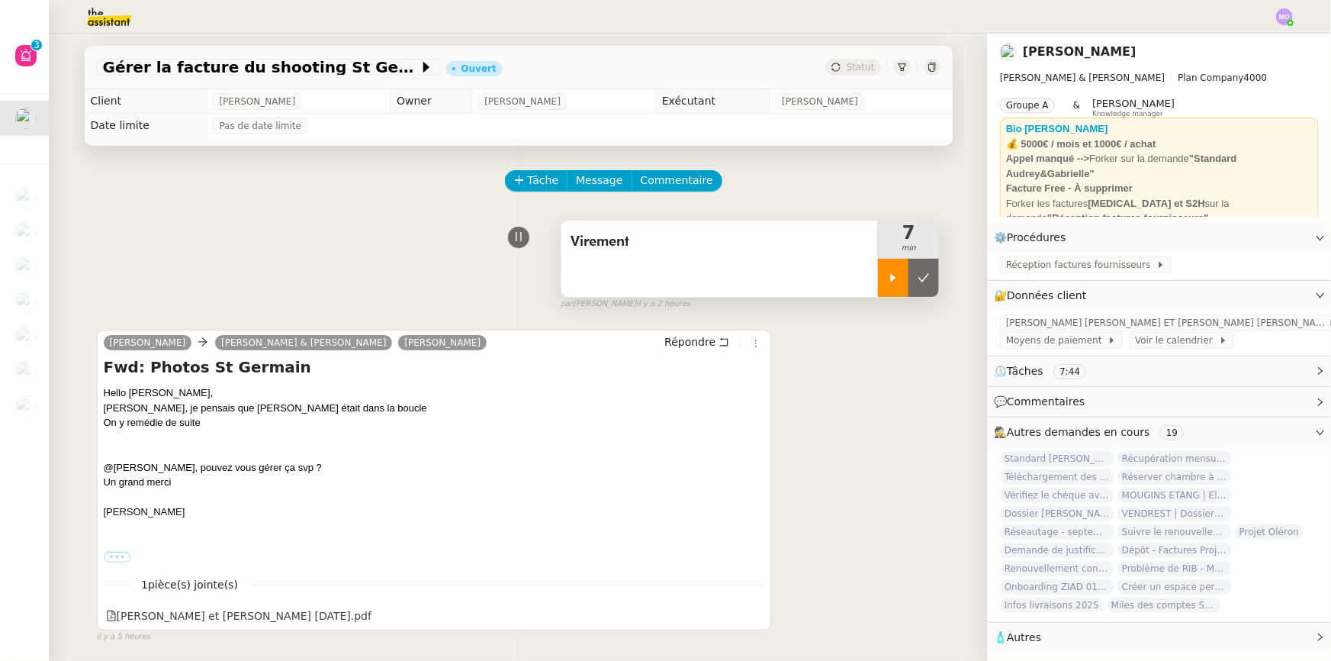
click at [887, 284] on icon at bounding box center [893, 278] width 12 height 12
click at [124, 206] on div "Tâche Message Commentaire" at bounding box center [519, 188] width 844 height 37
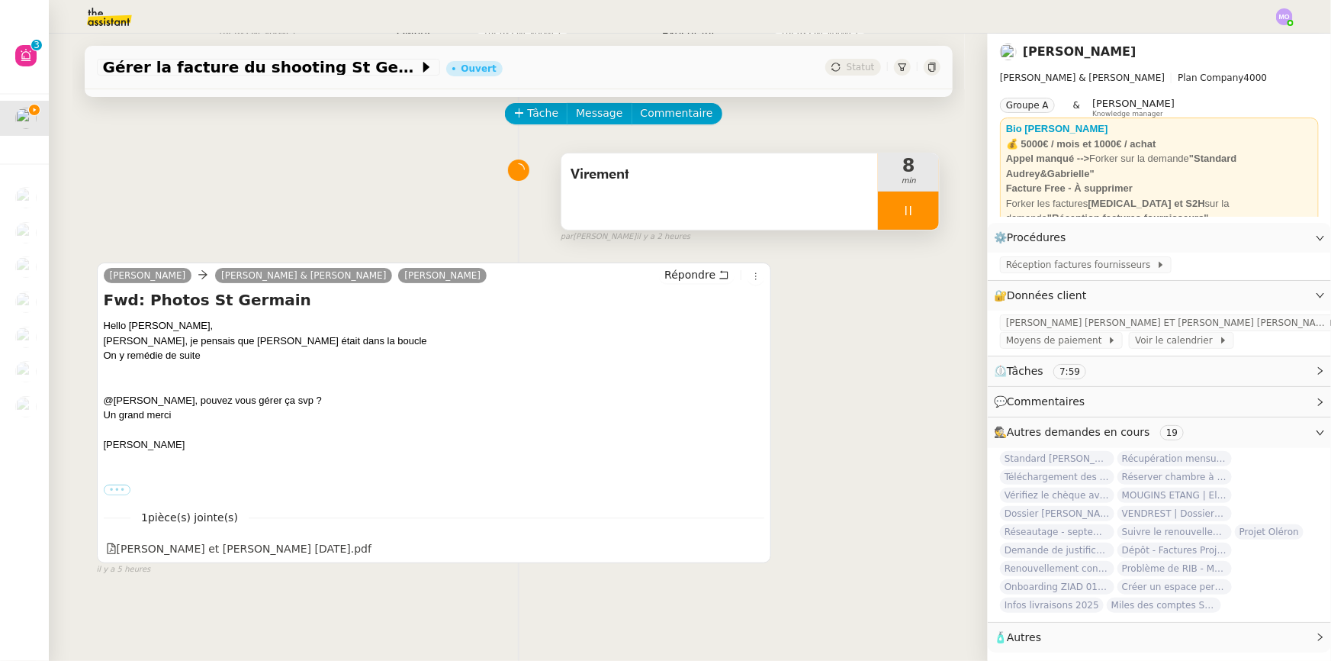
scroll to position [69, 0]
click at [1083, 317] on span "[PERSON_NAME] [PERSON_NAME] ET [PERSON_NAME] [PERSON_NAME]" at bounding box center [1167, 322] width 322 height 15
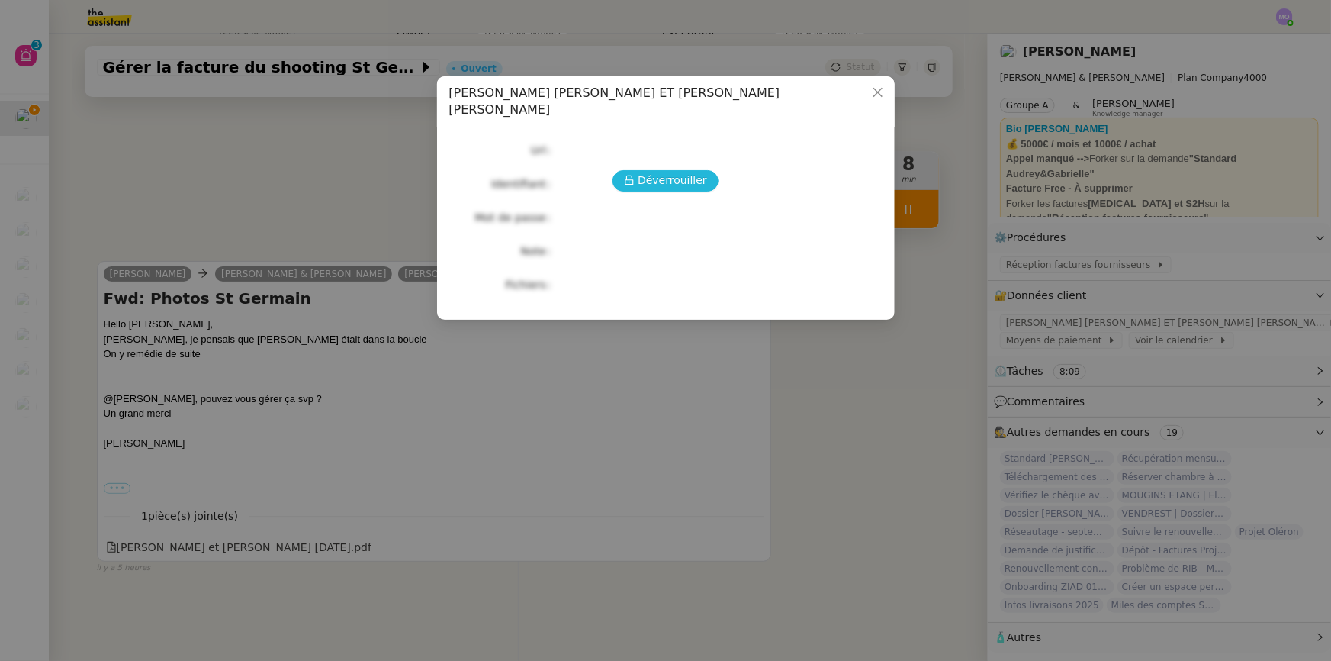
click at [659, 172] on span "Déverrouiller" at bounding box center [672, 181] width 69 height 18
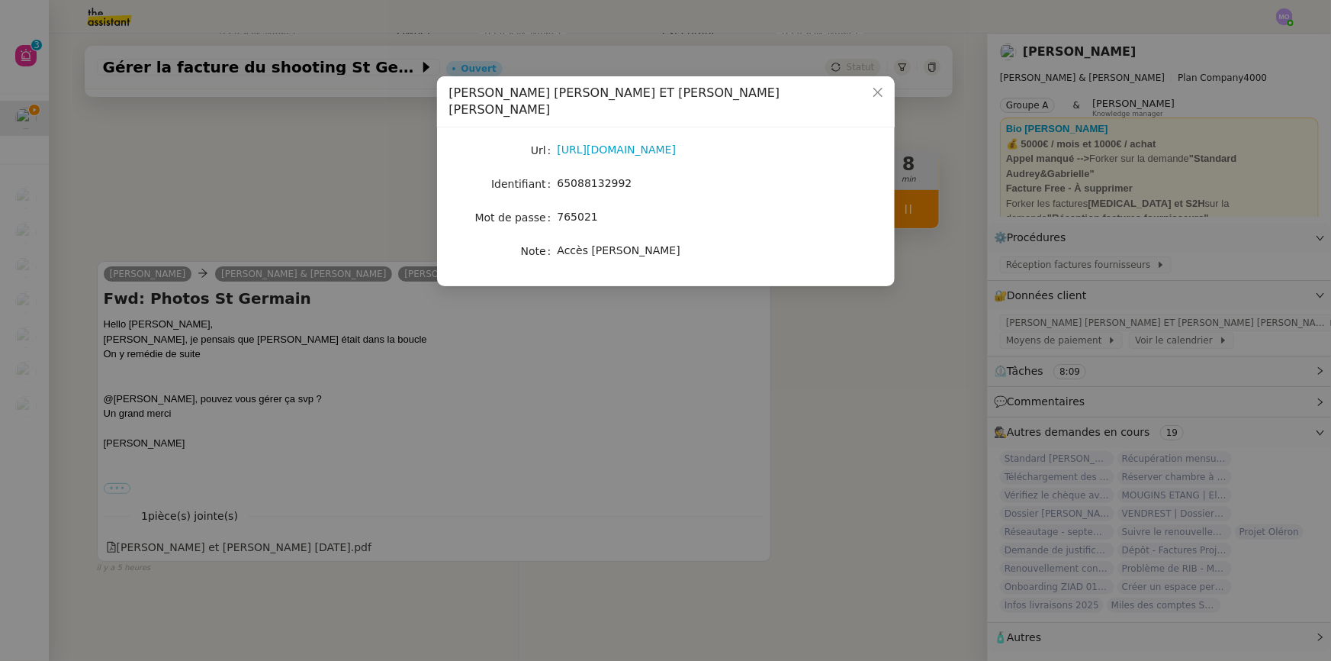
click at [595, 177] on span "65088132992" at bounding box center [595, 183] width 75 height 12
copy span "65088132992"
click at [267, 235] on nz-modal-container "Crédit Agricole - [PERSON_NAME] ET [PERSON_NAME] [PERSON_NAME] [URL][DOMAIN_NAM…" at bounding box center [665, 330] width 1331 height 661
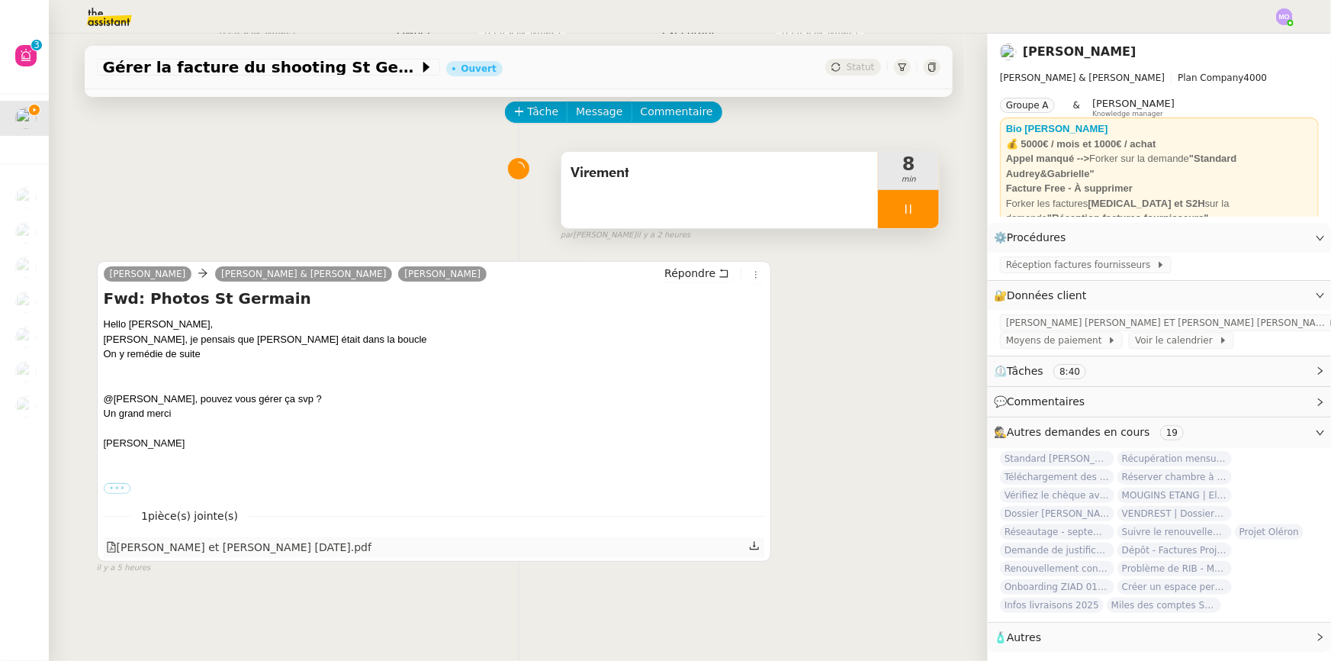
click at [243, 547] on div "[PERSON_NAME] et [PERSON_NAME] [DATE].pdf" at bounding box center [239, 548] width 266 height 18
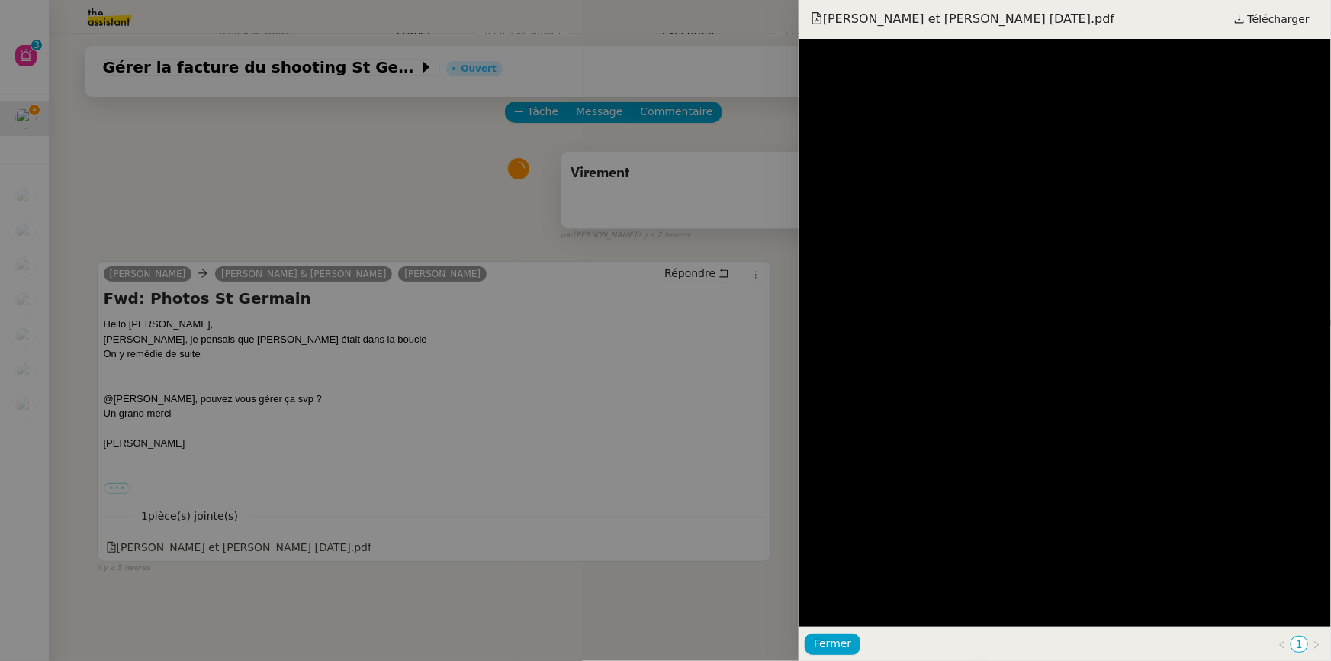
click at [1278, 8] on div "[PERSON_NAME] et [PERSON_NAME] [DATE].pdf Télécharger" at bounding box center [1065, 19] width 533 height 39
click at [1274, 24] on span "Télécharger" at bounding box center [1279, 19] width 62 height 20
click at [380, 235] on div at bounding box center [665, 330] width 1331 height 661
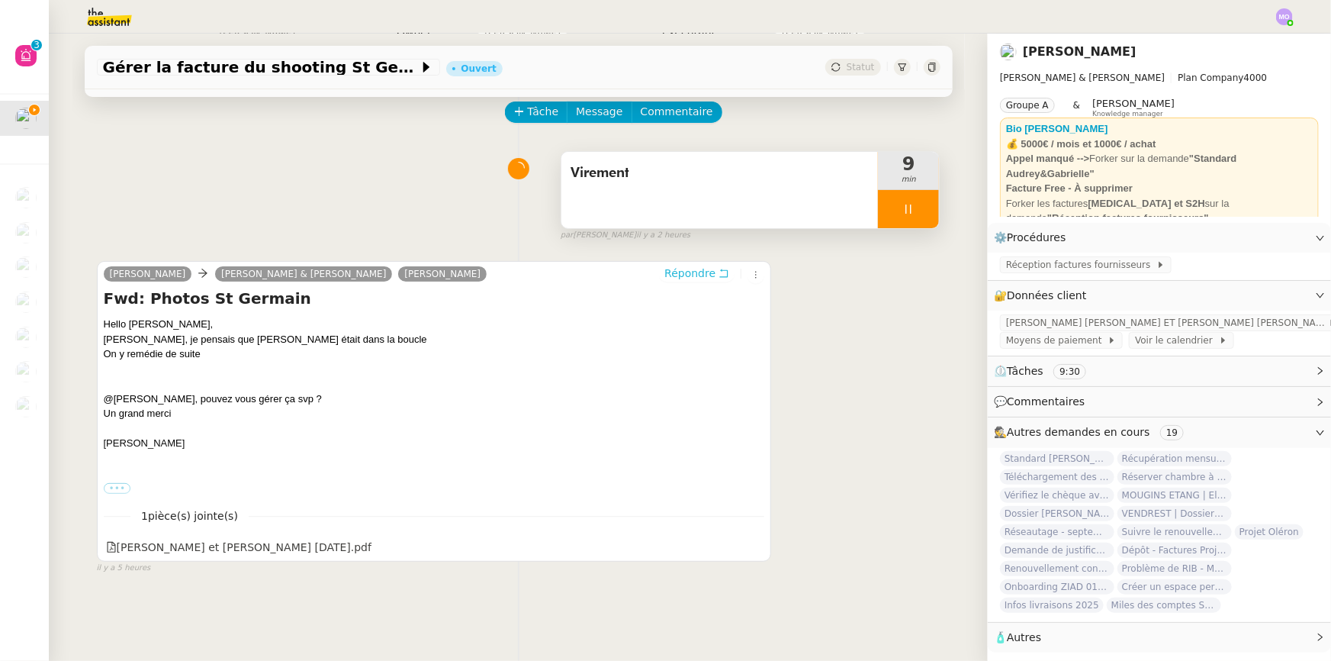
click at [671, 277] on span "Répondre" at bounding box center [690, 272] width 51 height 15
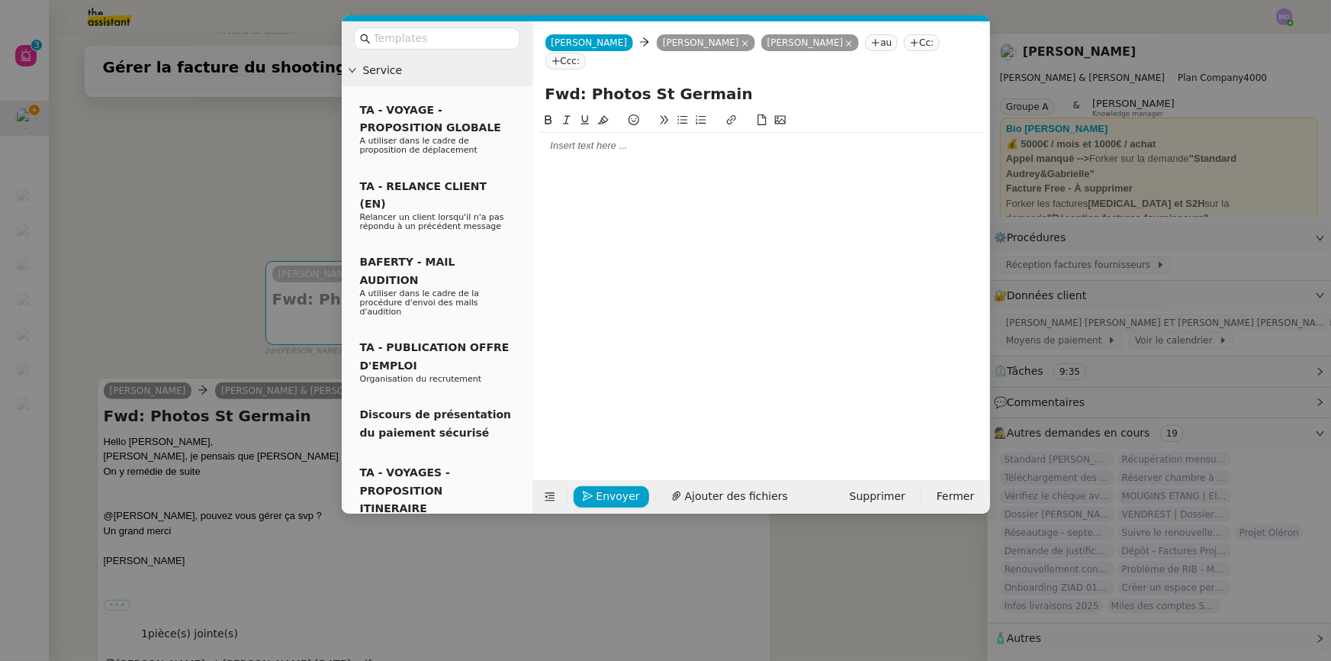
click at [572, 137] on div at bounding box center [761, 146] width 445 height 26
click at [685, 11] on div "[PERSON_NAME][EMAIL_ADDRESS][DOMAIN_NAME]" at bounding box center [726, 1] width 221 height 45
copy div "[PERSON_NAME][EMAIL_ADDRESS][DOMAIN_NAME]"
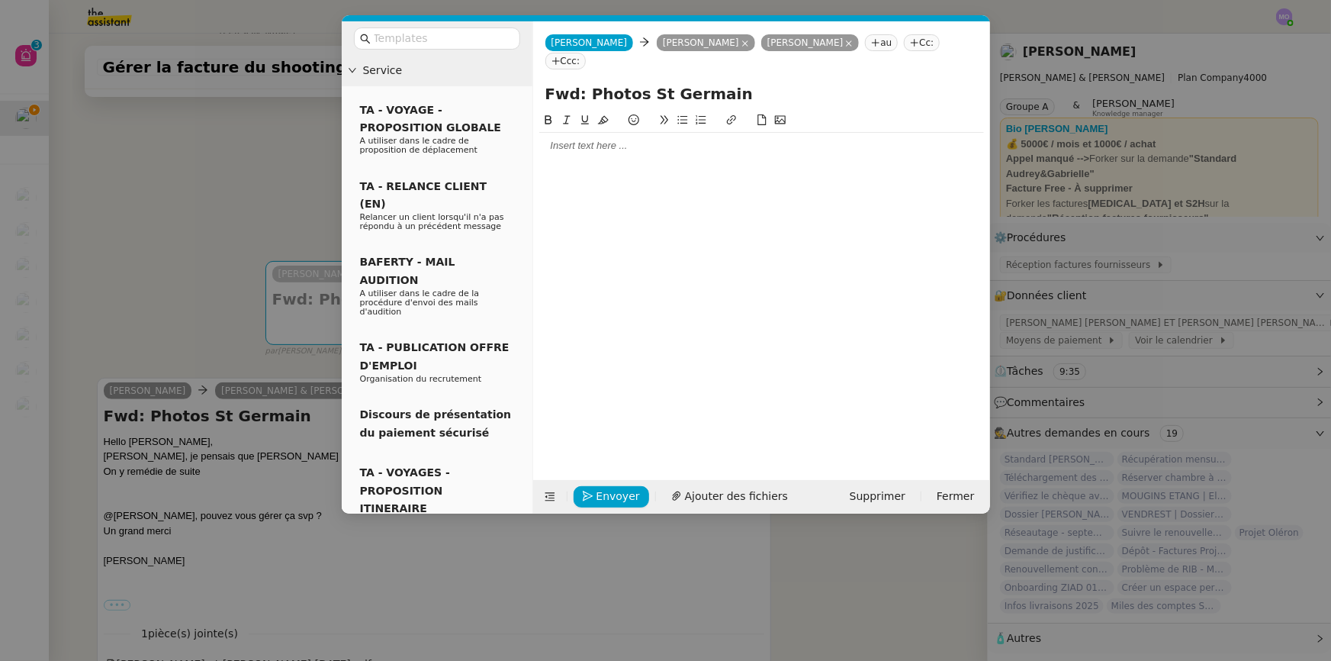
click at [904, 45] on nz-tag "Cc:" at bounding box center [922, 42] width 36 height 17
paste input "[PERSON_NAME][EMAIL_ADDRESS][DOMAIN_NAME]"
type input "[PERSON_NAME][EMAIL_ADDRESS][DOMAIN_NAME]"
click at [658, 94] on span "[PERSON_NAME][EMAIL_ADDRESS][DOMAIN_NAME]" at bounding box center [666, 96] width 217 height 8
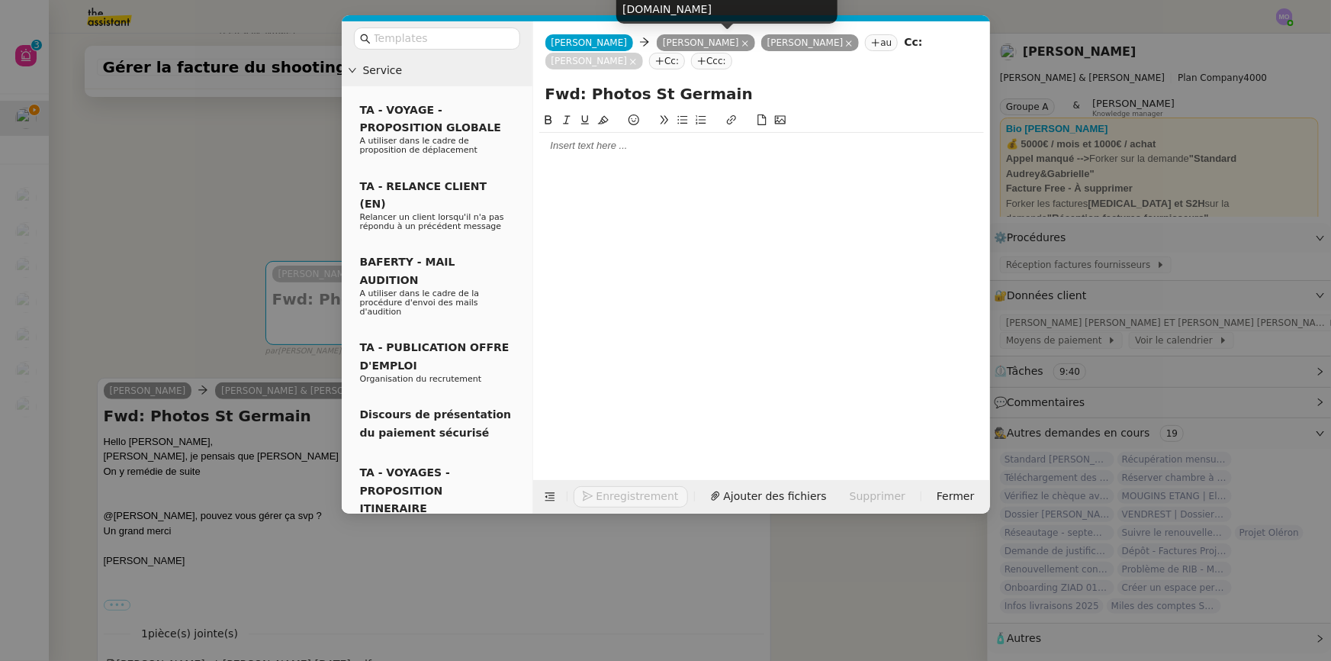
click at [749, 45] on icon at bounding box center [746, 44] width 8 height 8
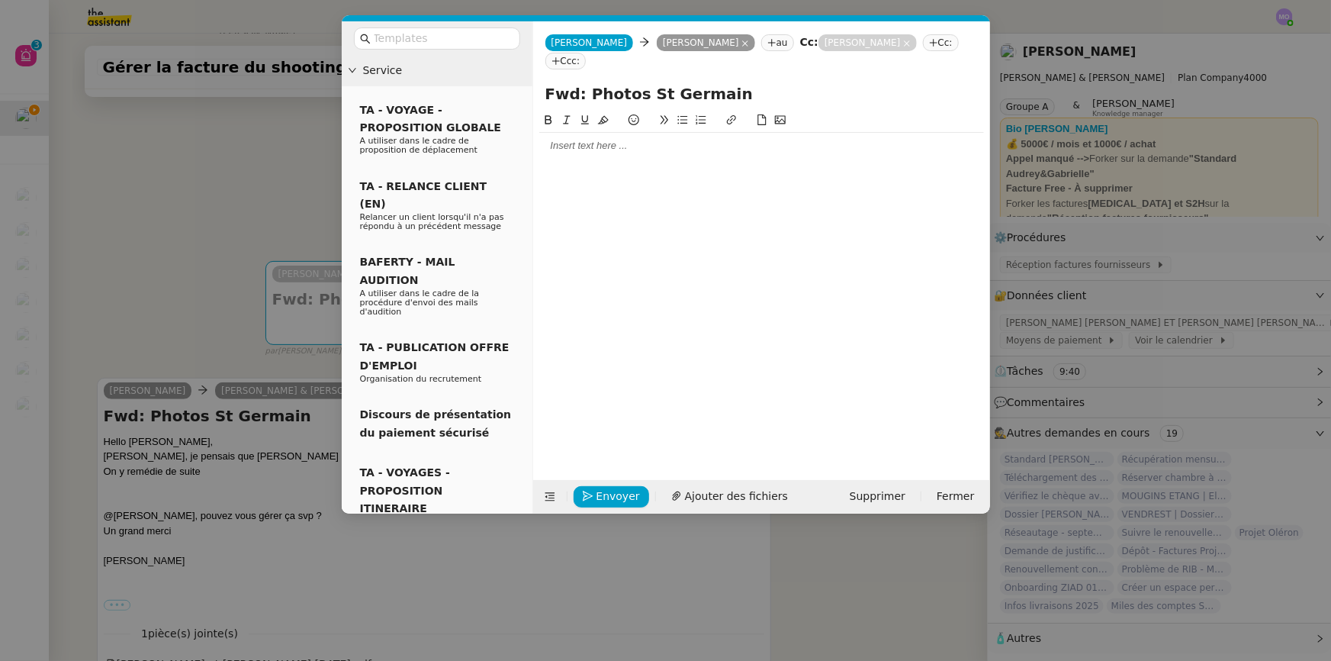
click at [617, 142] on div at bounding box center [761, 146] width 445 height 14
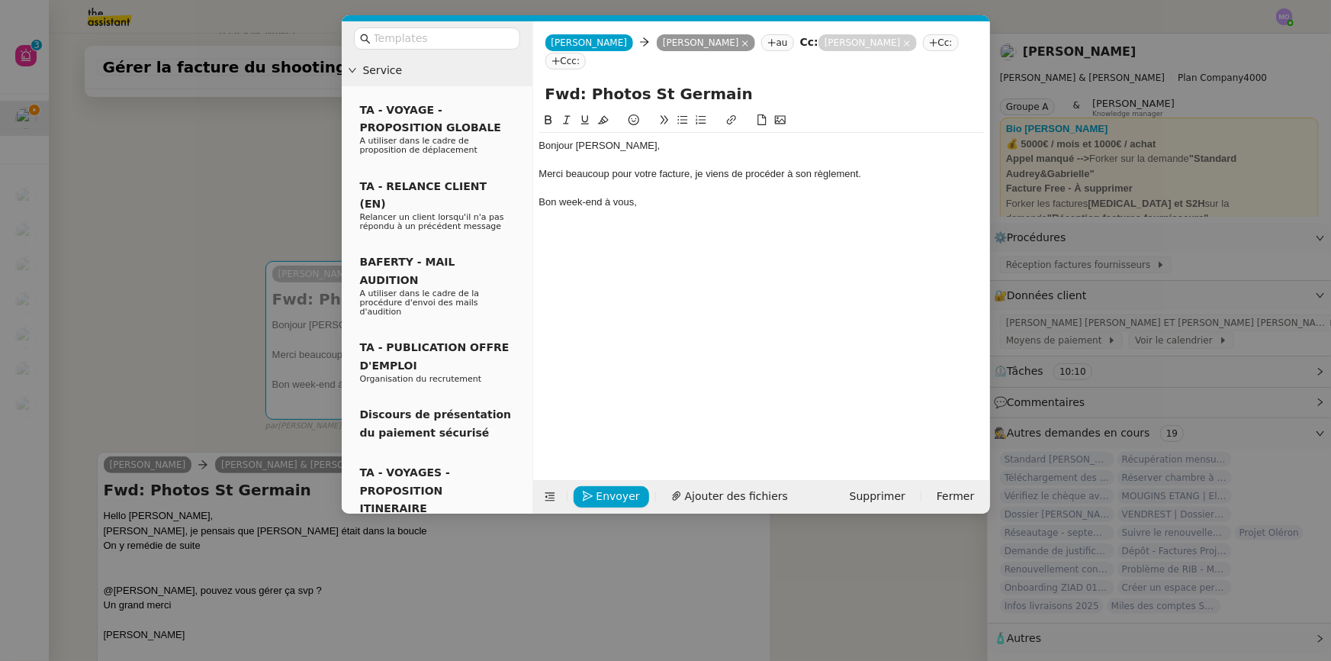
drag, startPoint x: 201, startPoint y: 291, endPoint x: 185, endPoint y: 288, distance: 16.2
click at [200, 291] on nz-modal-container "Service TA - VOYAGE - PROPOSITION GLOBALE A utiliser dans le cadre de propositi…" at bounding box center [665, 330] width 1331 height 661
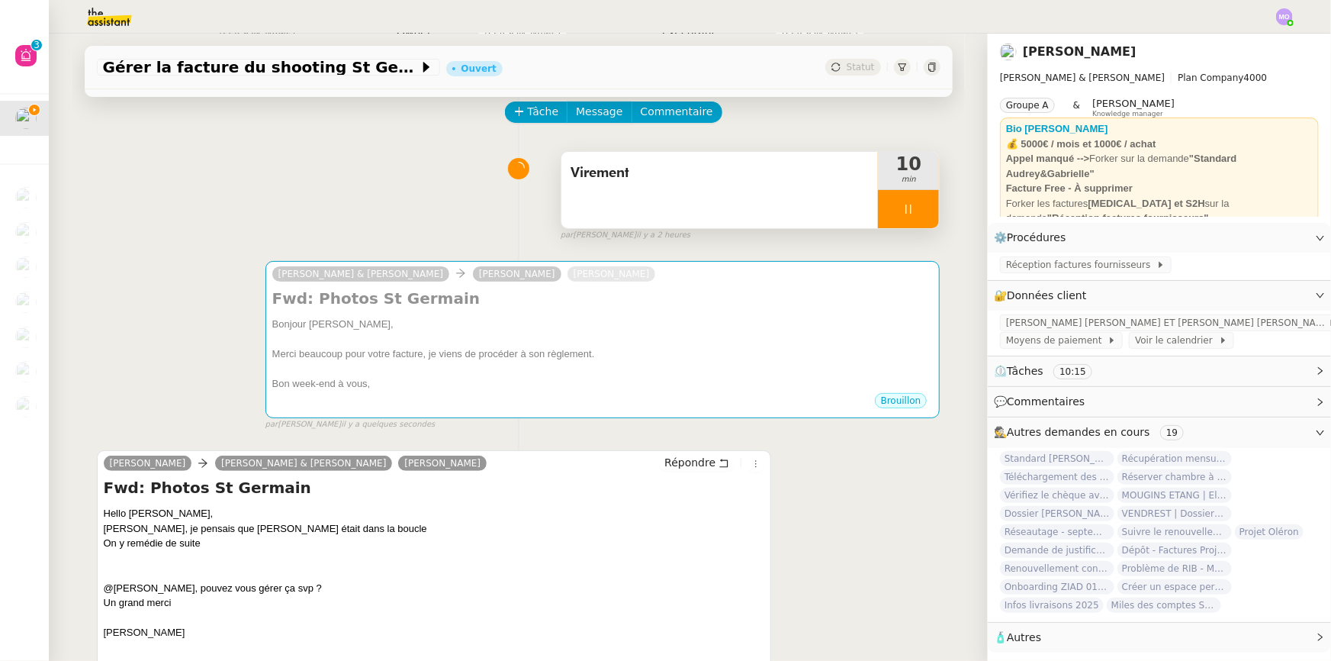
click at [141, 394] on div "[PERSON_NAME] & [PERSON_NAME] [PERSON_NAME] Fwd: Photos [PERSON_NAME] Bonjour […" at bounding box center [519, 338] width 844 height 183
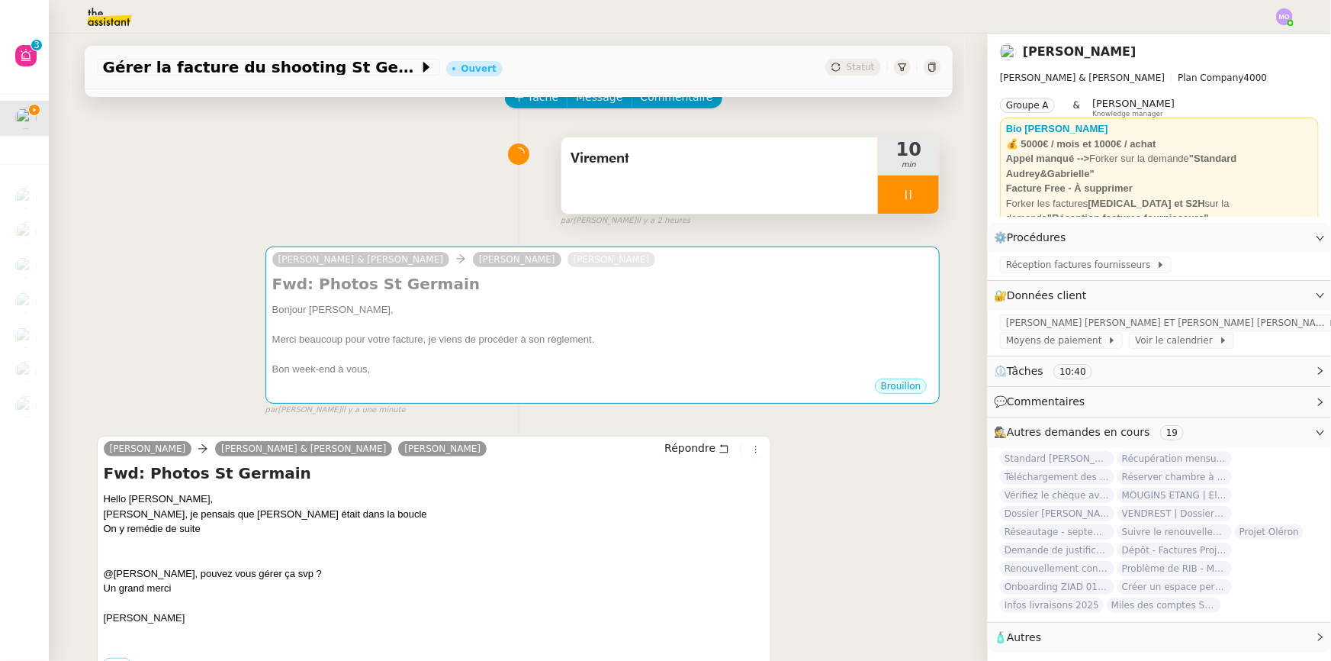
scroll to position [0, 0]
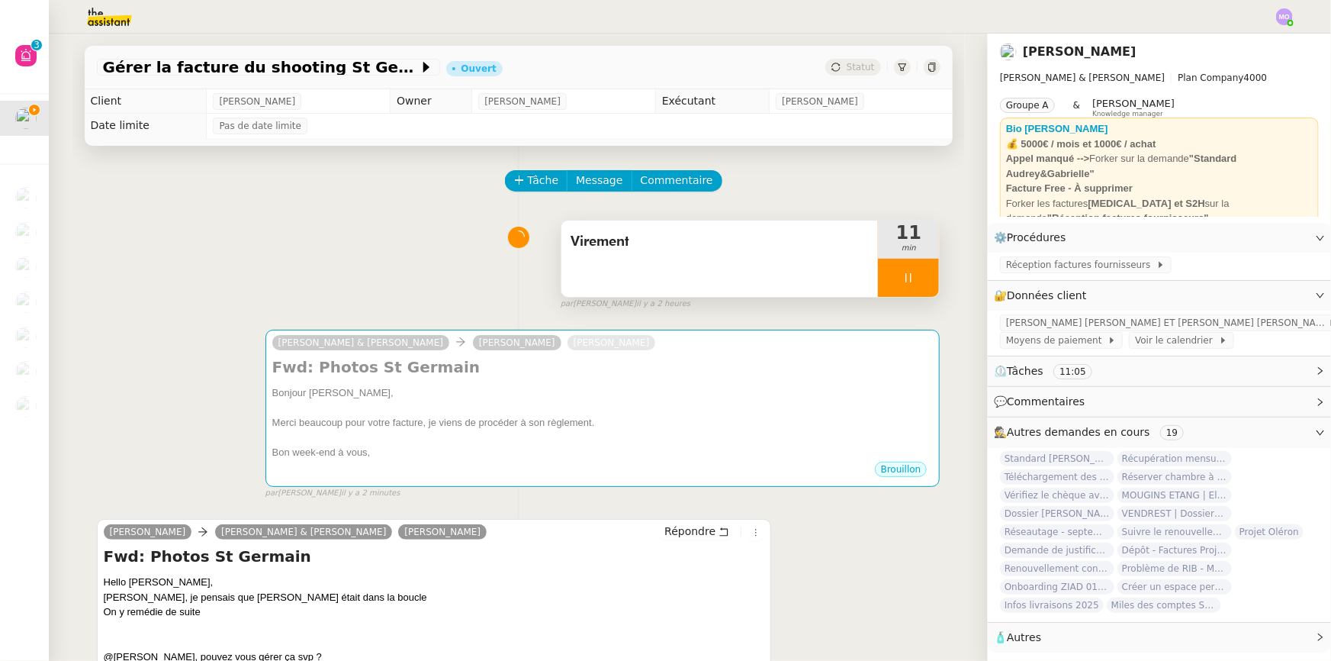
click at [122, 204] on div "Tâche Message Commentaire" at bounding box center [519, 188] width 844 height 37
click at [280, 260] on div "Virement 11 min false par [PERSON_NAME] il y a 2 heures" at bounding box center [519, 262] width 844 height 98
click at [170, 459] on div "[PERSON_NAME] & [PERSON_NAME] [PERSON_NAME] Fwd: Photos [PERSON_NAME] Bonjour […" at bounding box center [519, 407] width 844 height 183
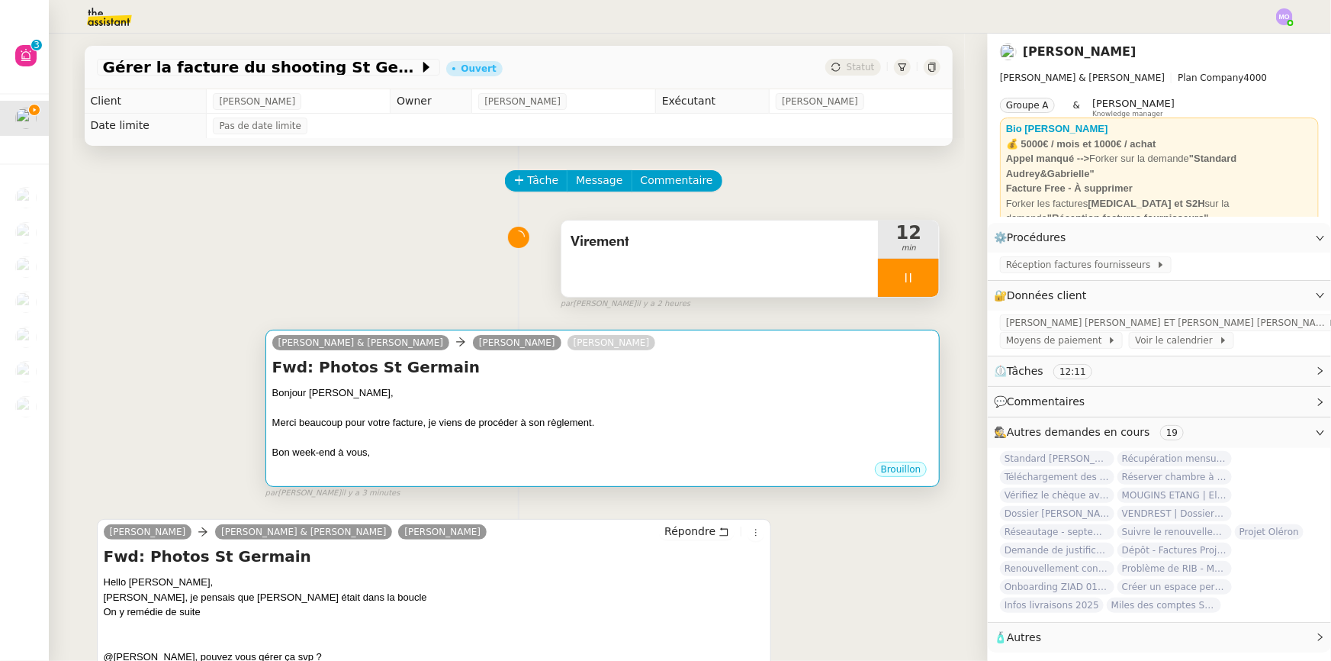
click at [660, 401] on div "Bonjour [PERSON_NAME]," at bounding box center [602, 392] width 661 height 15
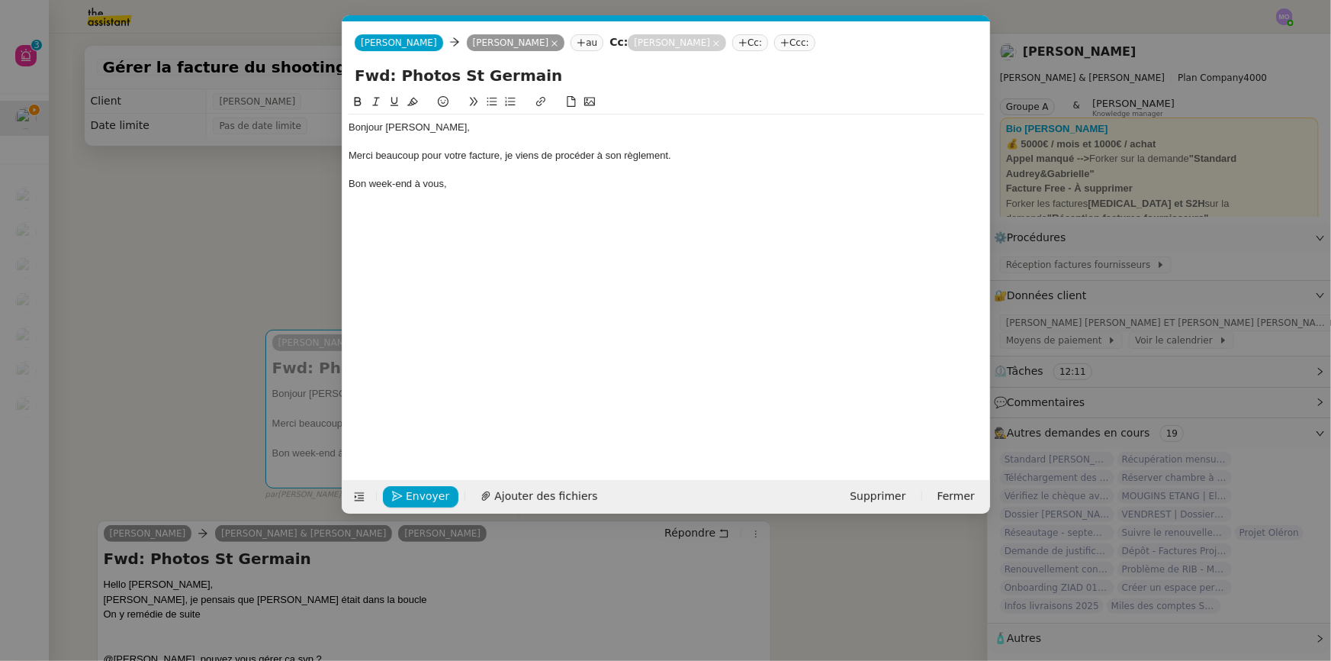
scroll to position [0, 32]
click at [421, 492] on span "Envoyer" at bounding box center [427, 497] width 43 height 18
click at [421, 492] on span "Confirmer l'envoi" at bounding box center [452, 497] width 92 height 18
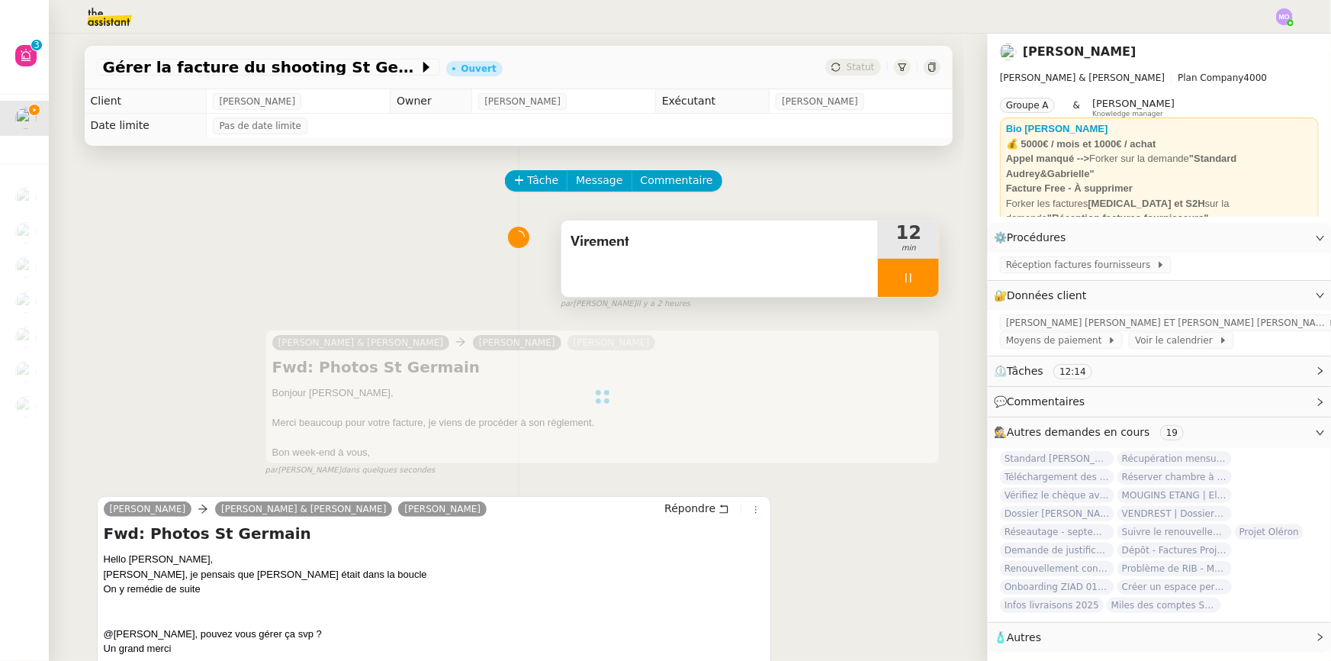
click at [911, 280] on div at bounding box center [908, 278] width 61 height 38
click at [918, 280] on icon at bounding box center [924, 278] width 12 height 12
click at [881, 274] on button at bounding box center [908, 278] width 61 height 38
click at [887, 274] on icon at bounding box center [893, 278] width 12 height 12
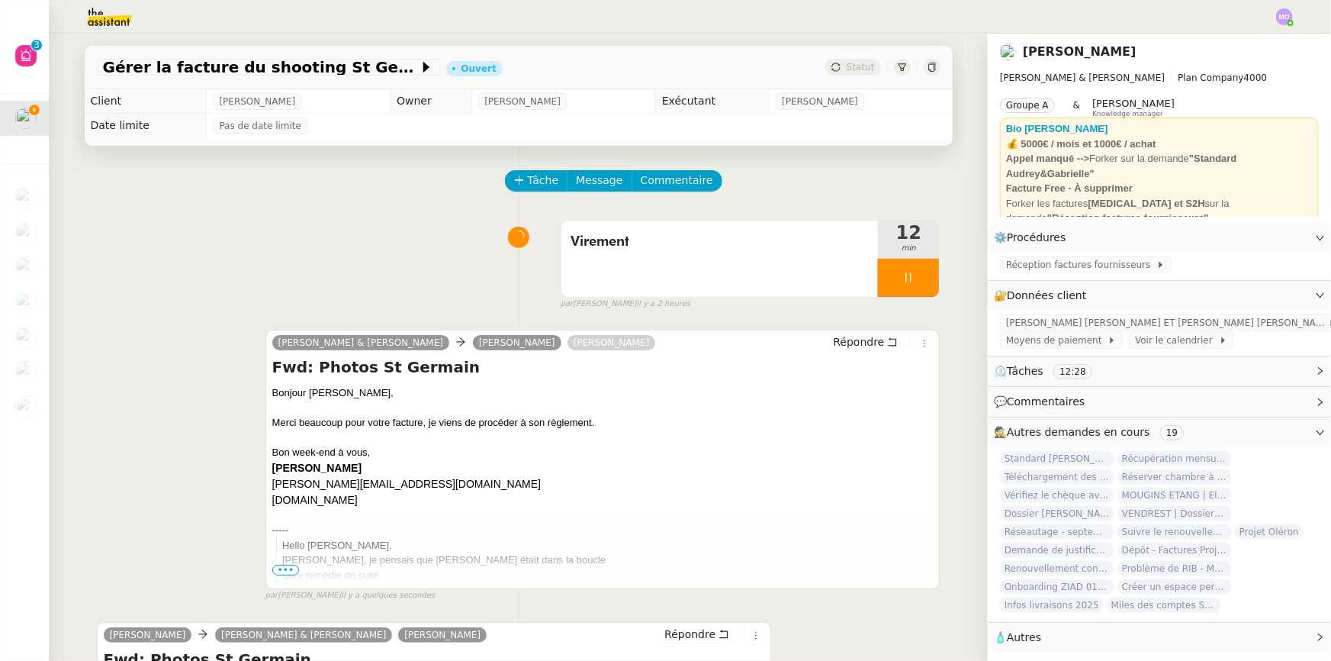
click at [185, 230] on div "Virement 12 min false par [PERSON_NAME] il y a 2 heures" at bounding box center [519, 262] width 844 height 98
click at [916, 282] on div at bounding box center [908, 278] width 61 height 38
click at [918, 282] on icon at bounding box center [924, 278] width 12 height 12
click at [861, 68] on span "Statut" at bounding box center [861, 67] width 28 height 11
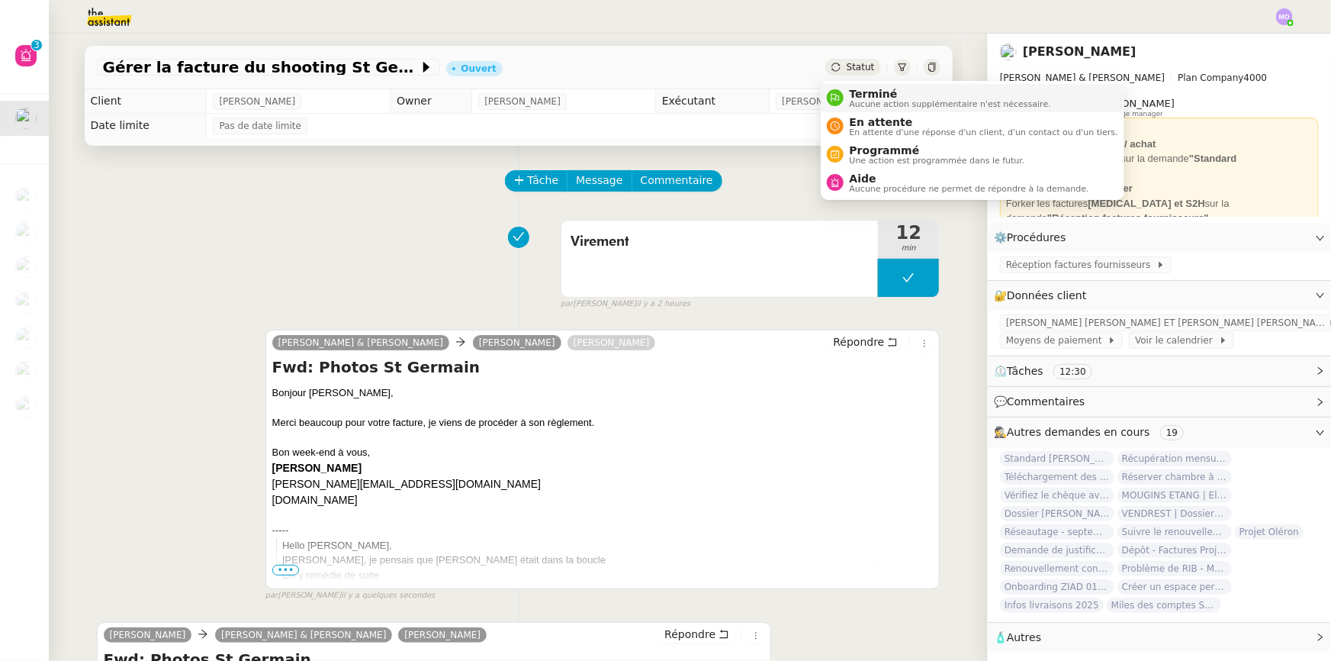
click at [863, 92] on span "Terminé" at bounding box center [950, 94] width 201 height 12
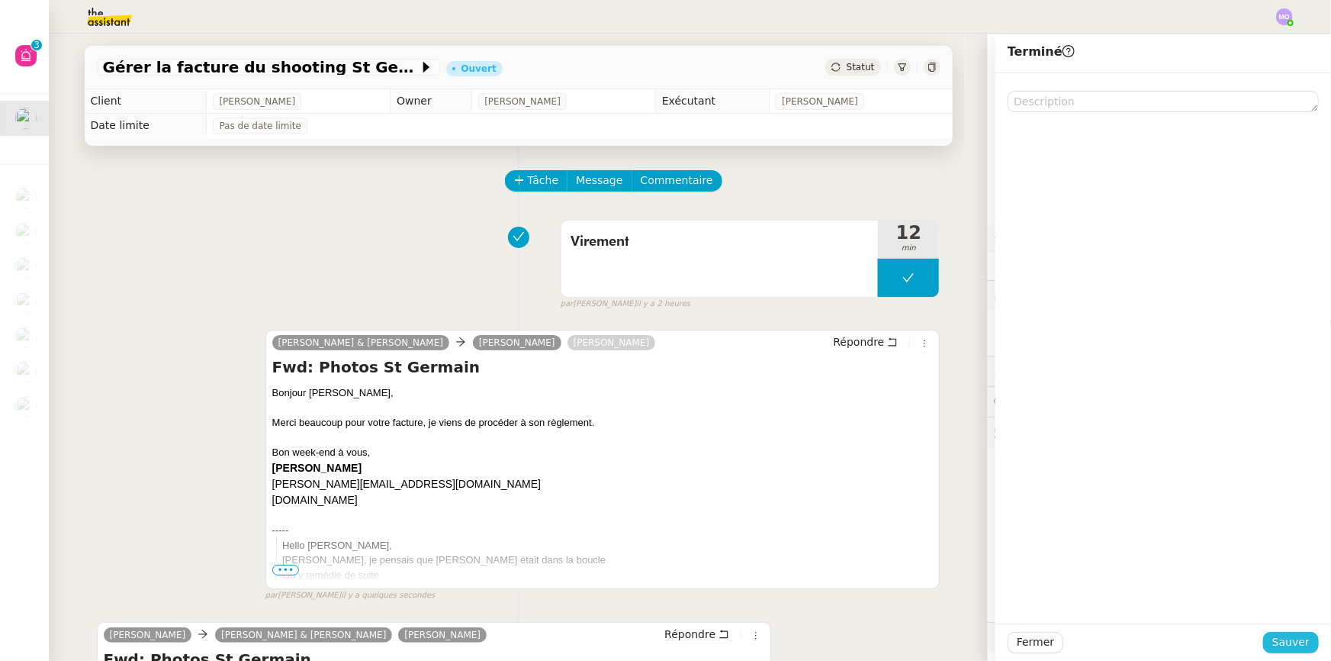
click at [1269, 634] on button "Sauver" at bounding box center [1291, 642] width 56 height 21
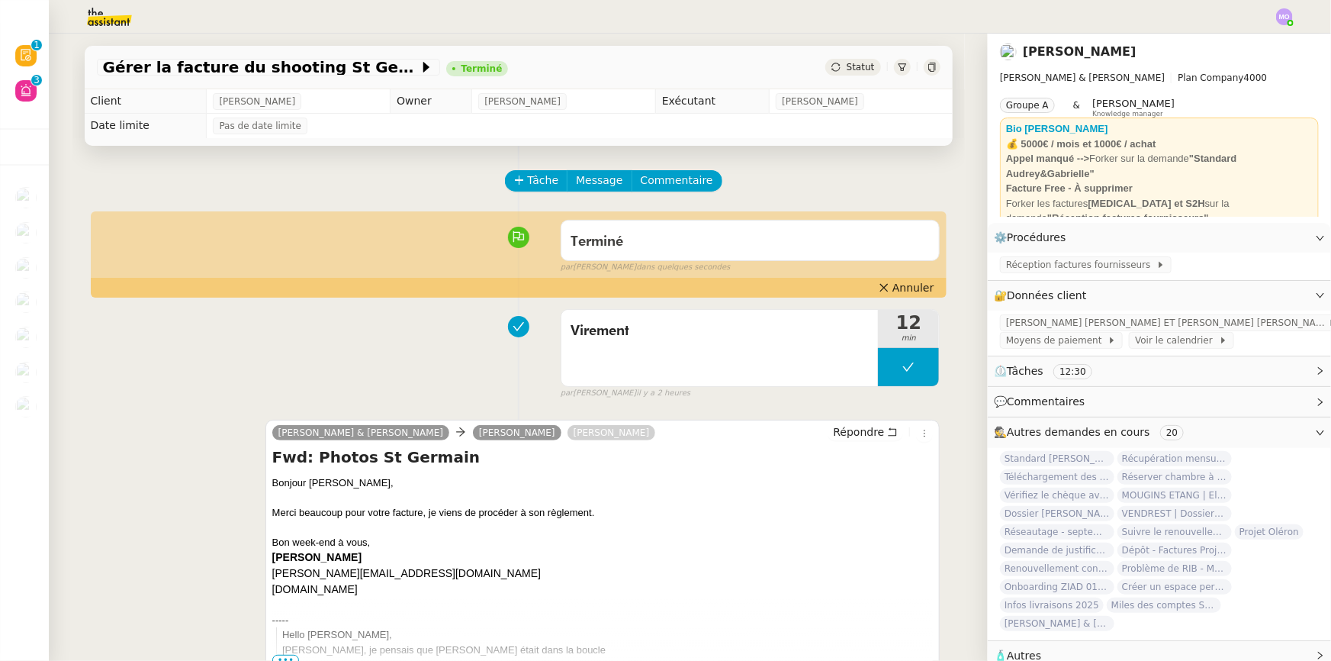
click at [343, 175] on div "Tâche Message Commentaire" at bounding box center [519, 188] width 844 height 37
